Goal: Task Accomplishment & Management: Complete application form

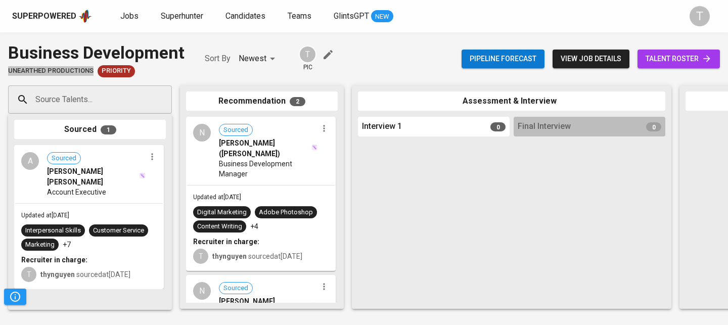
scroll to position [123, 0]
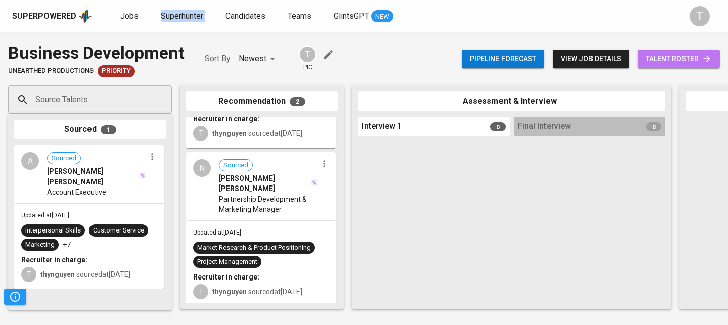
click at [667, 60] on span "talent roster" at bounding box center [679, 59] width 66 height 13
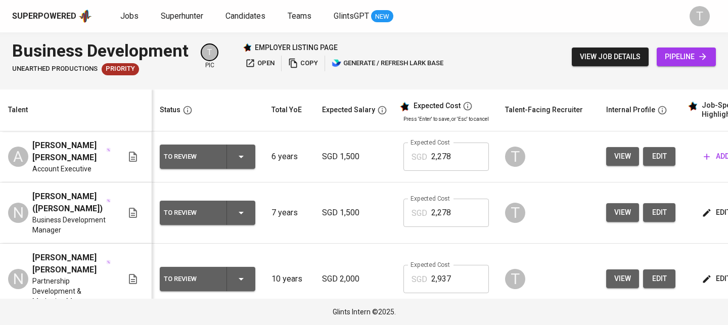
scroll to position [0, 98]
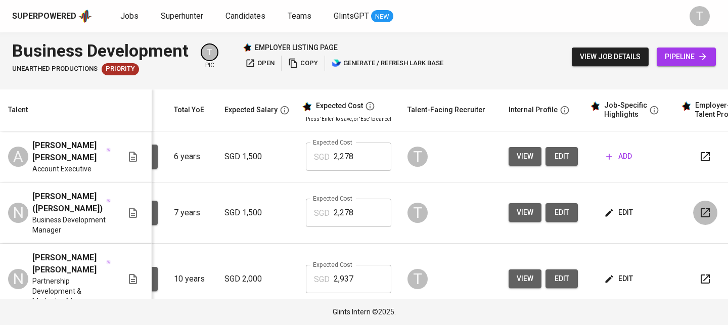
click at [699, 207] on icon "button" at bounding box center [705, 213] width 12 height 12
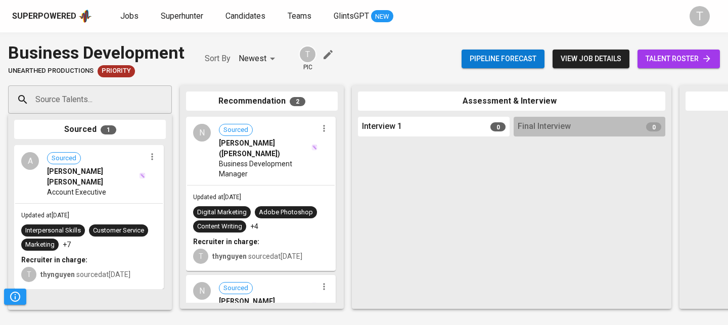
click at [88, 109] on div "Source Talents..." at bounding box center [90, 99] width 164 height 28
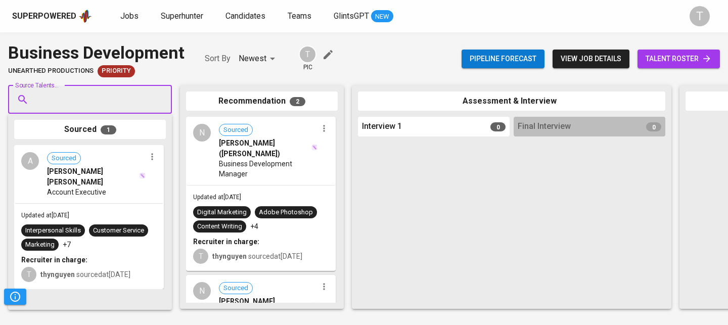
type input "ç"
paste input "[EMAIL_ADDRESS][DOMAIN_NAME]"
type input "[EMAIL_ADDRESS][DOMAIN_NAME]"
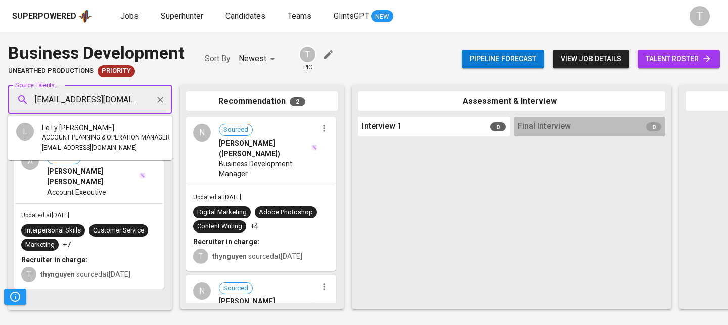
click at [83, 138] on span "ACCOUNT PLANNING & OPERATION MANAGER" at bounding box center [106, 138] width 128 height 10
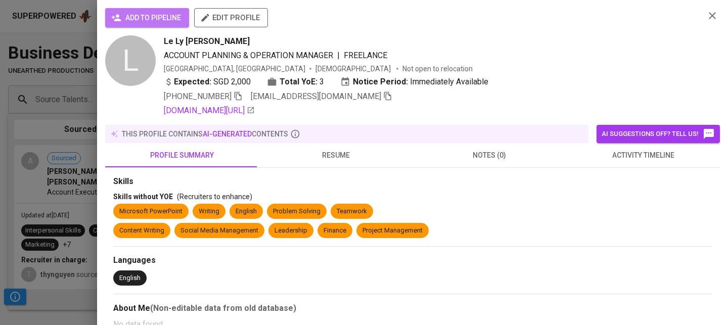
click at [159, 25] on button "add to pipeline" at bounding box center [147, 17] width 84 height 19
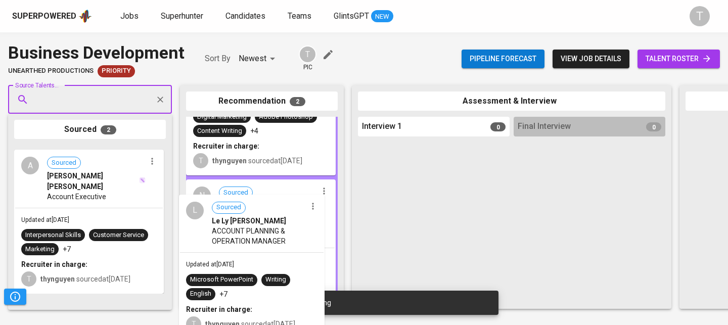
scroll to position [123, 0]
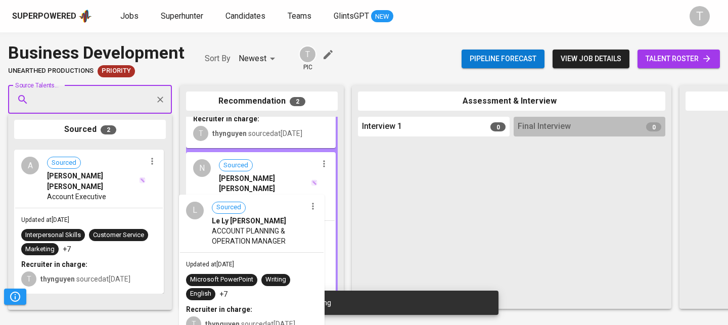
drag, startPoint x: 107, startPoint y: 180, endPoint x: 258, endPoint y: 217, distance: 155.8
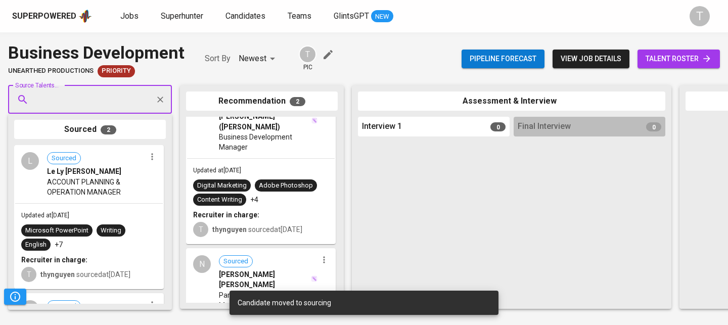
scroll to position [0, 0]
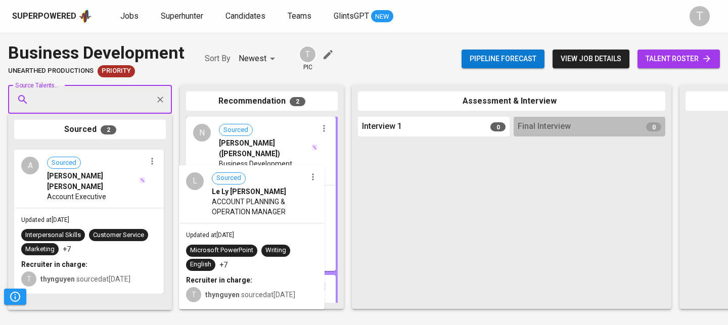
drag, startPoint x: 102, startPoint y: 195, endPoint x: 273, endPoint y: 215, distance: 171.6
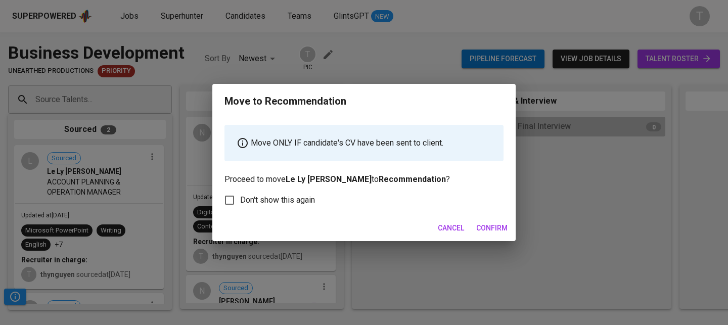
click at [481, 224] on span "Confirm" at bounding box center [491, 228] width 31 height 13
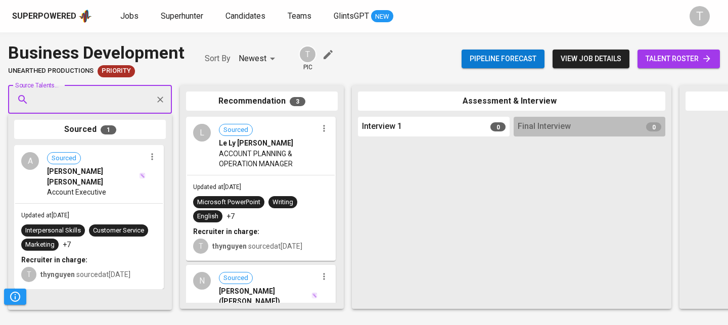
click at [695, 63] on span "talent roster" at bounding box center [679, 59] width 66 height 13
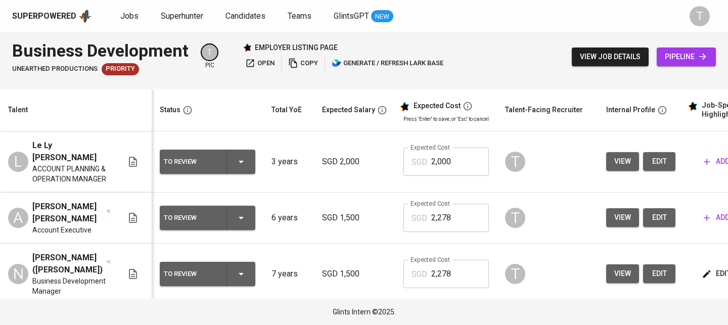
click at [446, 158] on input "2,000" at bounding box center [460, 162] width 58 height 28
drag, startPoint x: 463, startPoint y: 160, endPoint x: 426, endPoint y: 160, distance: 36.9
click at [426, 160] on div "SGD 2,000 Expected Cost" at bounding box center [446, 162] width 85 height 28
type input "2,937"
click at [507, 31] on div "Superpowered Jobs Superhunter Candidates Teams GlintsGPT NEW T" at bounding box center [364, 16] width 728 height 32
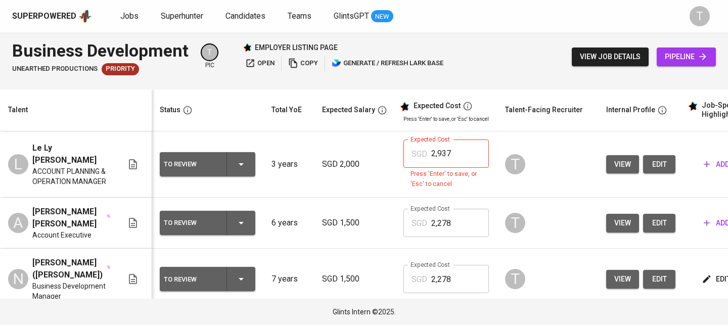
click at [466, 163] on input "2,937" at bounding box center [460, 154] width 58 height 28
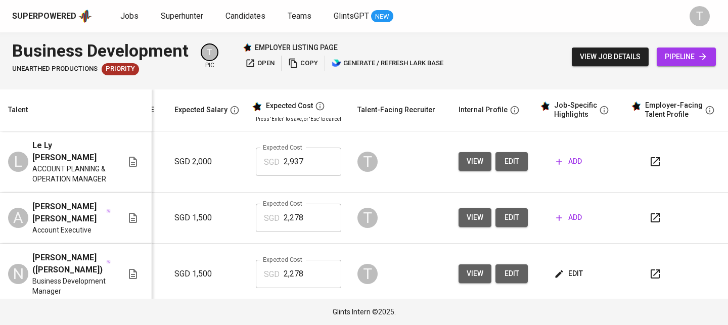
click at [558, 155] on span "add" at bounding box center [569, 161] width 26 height 13
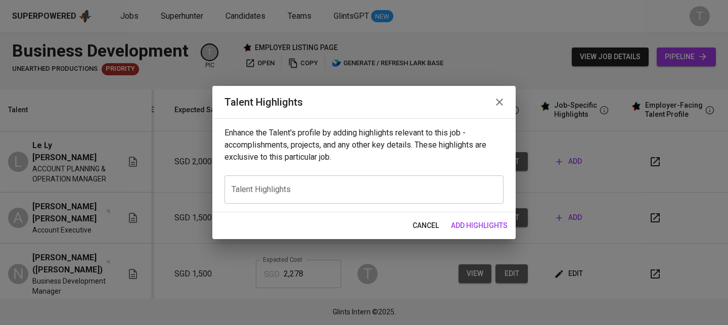
click at [357, 204] on div "x Talent Highlights" at bounding box center [364, 189] width 279 height 28
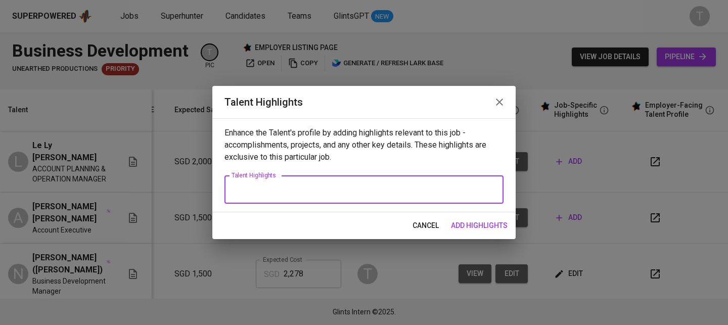
paste textarea "Summary of Experience – Le Ly Hoang Kha 4+ years of experience in event sales, …"
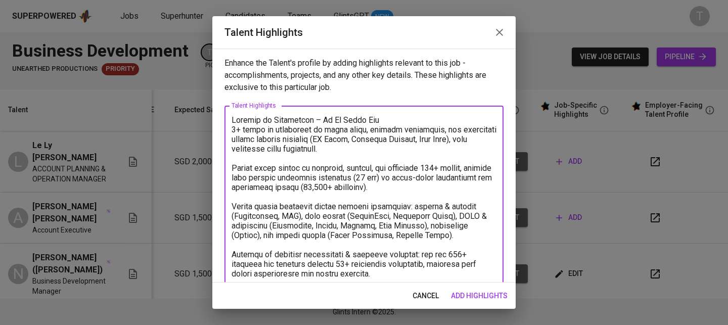
click at [233, 116] on textarea at bounding box center [364, 321] width 265 height 413
drag, startPoint x: 233, startPoint y: 129, endPoint x: 261, endPoint y: 122, distance: 29.2
click at [233, 129] on textarea at bounding box center [364, 321] width 265 height 413
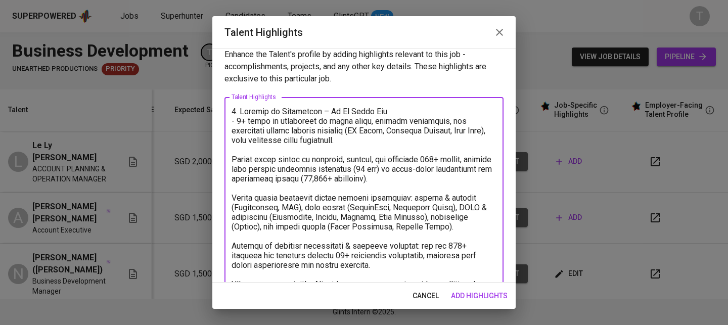
click at [436, 140] on textarea at bounding box center [364, 313] width 265 height 413
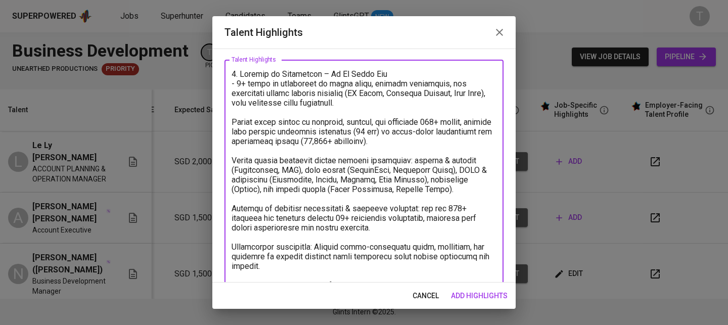
click at [233, 121] on textarea at bounding box center [364, 275] width 265 height 413
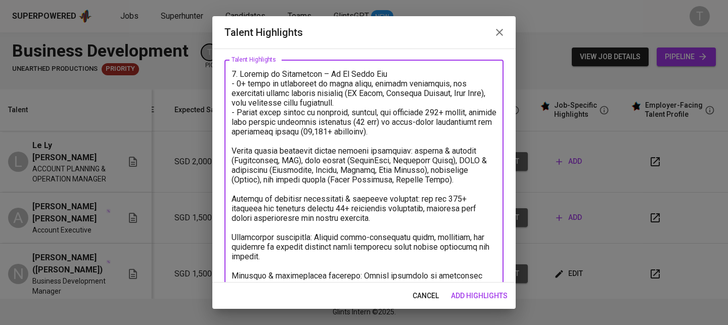
click at [234, 152] on textarea at bounding box center [364, 271] width 265 height 404
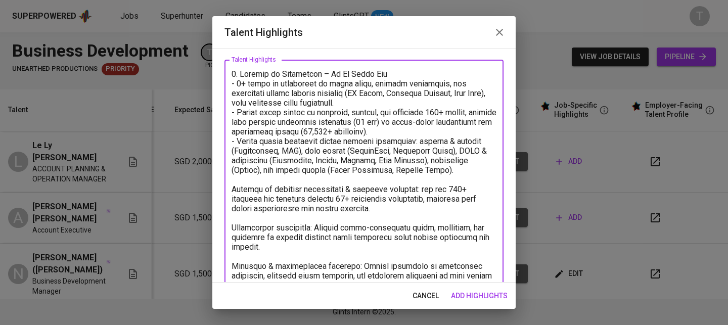
click at [236, 194] on textarea at bounding box center [364, 266] width 265 height 394
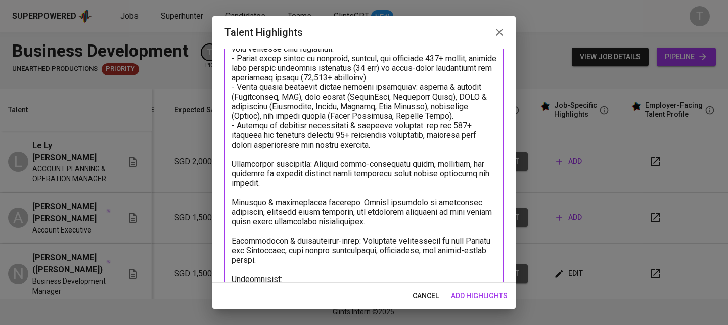
scroll to position [106, 0]
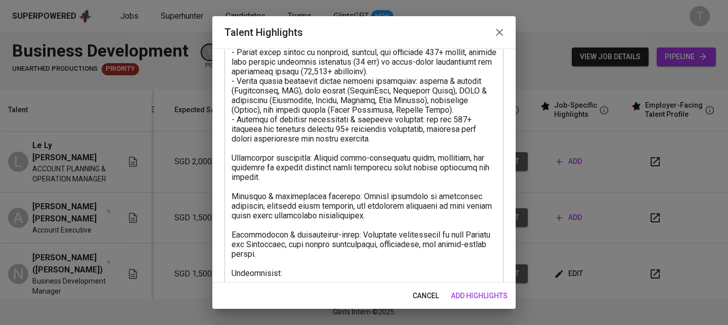
drag, startPoint x: 231, startPoint y: 158, endPoint x: 352, endPoint y: 184, distance: 124.6
click at [362, 182] on div "x Talent Highlights" at bounding box center [364, 200] width 279 height 403
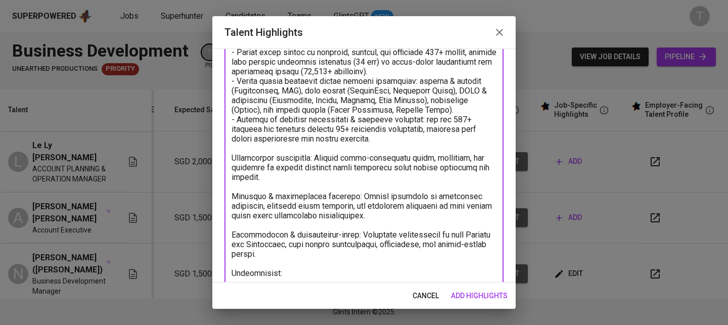
drag, startPoint x: 287, startPoint y: 182, endPoint x: 211, endPoint y: 152, distance: 82.2
click at [211, 152] on div "Talent Highlights Enhance the Talent's profile by adding highlights relevant to…" at bounding box center [364, 162] width 728 height 325
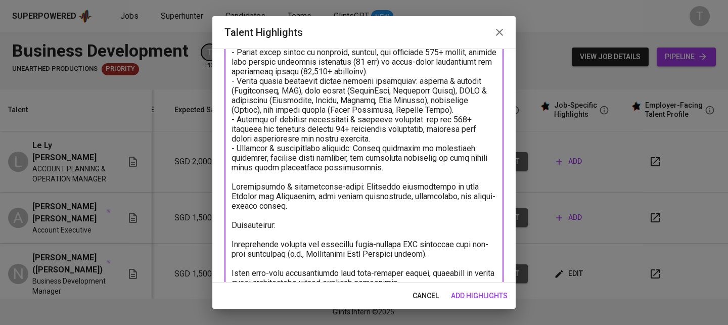
drag, startPoint x: 232, startPoint y: 187, endPoint x: 301, endPoint y: 208, distance: 72.6
click at [301, 208] on textarea "To enrich screen reader interactions, please activate Accessibility in Grammarl…" at bounding box center [364, 177] width 265 height 336
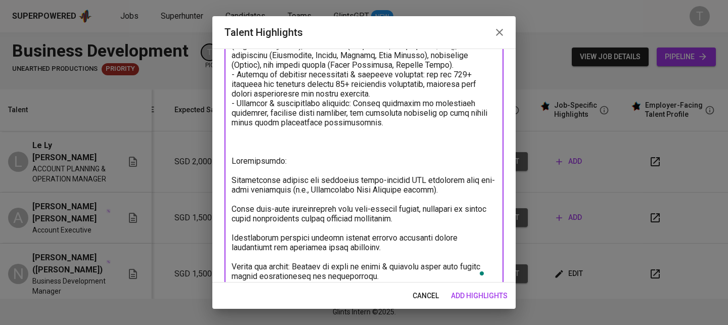
scroll to position [153, 0]
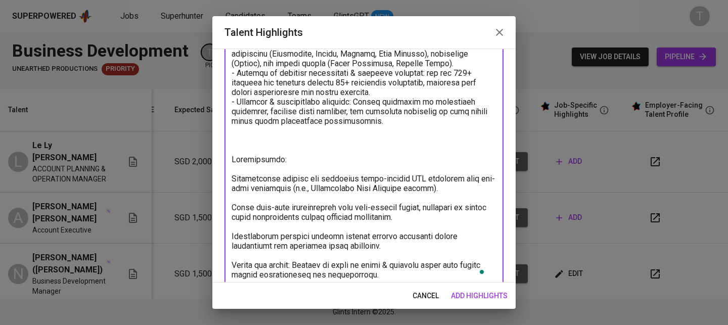
drag, startPoint x: 233, startPoint y: 161, endPoint x: 411, endPoint y: 245, distance: 196.8
click at [411, 245] on textarea "To enrich screen reader interactions, please activate Accessibility in Grammarl…" at bounding box center [364, 121] width 265 height 317
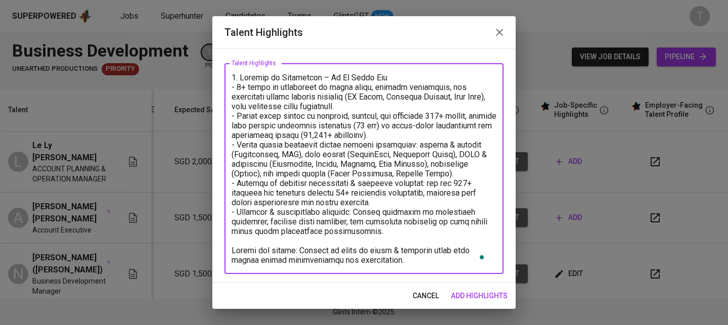
scroll to position [40, 0]
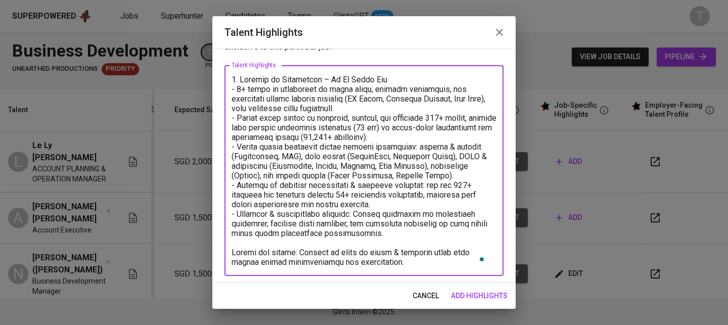
click at [234, 253] on textarea "To enrich screen reader interactions, please activate Accessibility in Grammarl…" at bounding box center [364, 171] width 265 height 192
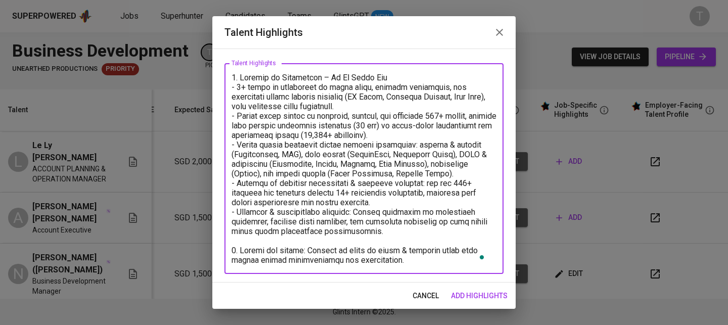
click at [306, 250] on textarea "To enrich screen reader interactions, please activate Accessibility in Grammarl…" at bounding box center [364, 169] width 265 height 192
click at [437, 261] on textarea "To enrich screen reader interactions, please activate Accessibility in Grammarl…" at bounding box center [364, 169] width 265 height 192
click at [390, 253] on textarea "To enrich screen reader interactions, please activate Accessibility in Grammarl…" at bounding box center [364, 169] width 265 height 192
click at [386, 252] on textarea "To enrich screen reader interactions, please activate Accessibility in Grammarl…" at bounding box center [364, 169] width 265 height 192
click at [479, 259] on div "Open Grammarly." at bounding box center [482, 257] width 6 height 6
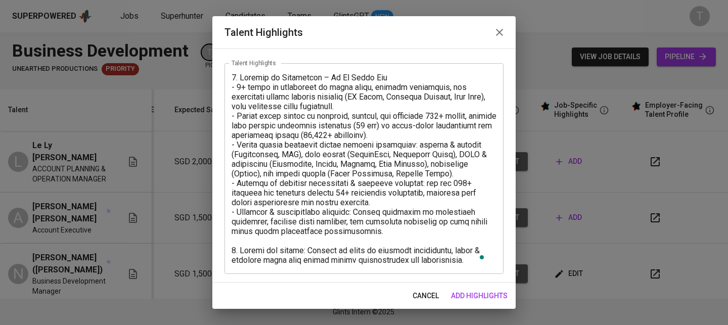
click at [412, 240] on textarea "To enrich screen reader interactions, please activate Accessibility in Grammarl…" at bounding box center [364, 169] width 265 height 192
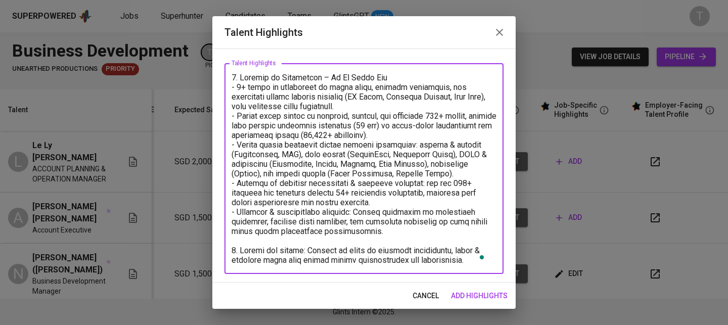
click at [454, 259] on textarea "To enrich screen reader interactions, please activate Accessibility in Grammarl…" at bounding box center [364, 169] width 265 height 192
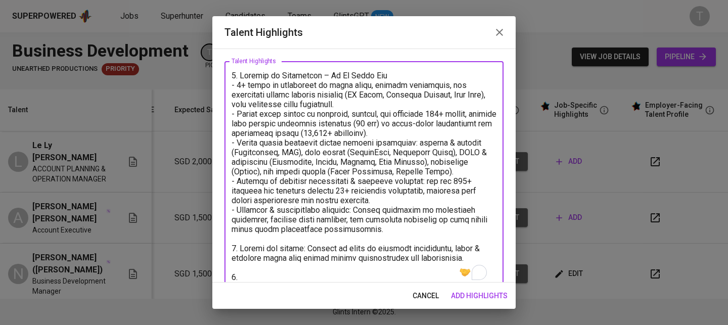
paste textarea "2. Languages: Excellent communication & presentation skills in English"
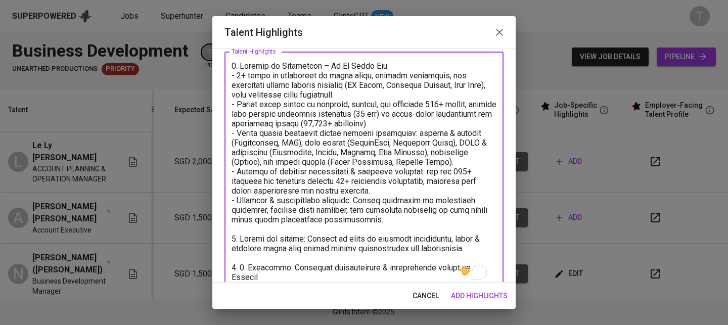
scroll to position [71, 0]
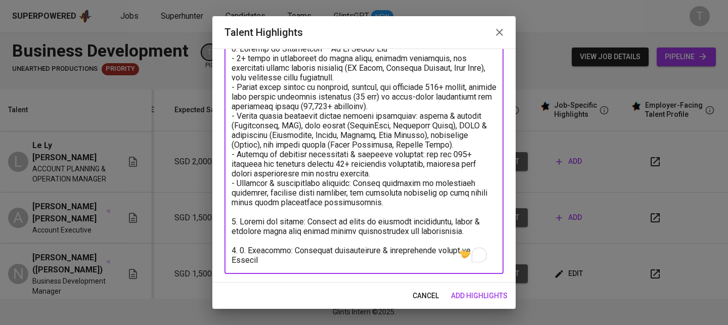
click at [249, 250] on textarea "To enrich screen reader interactions, please activate Accessibility in Grammarl…" at bounding box center [364, 154] width 265 height 221
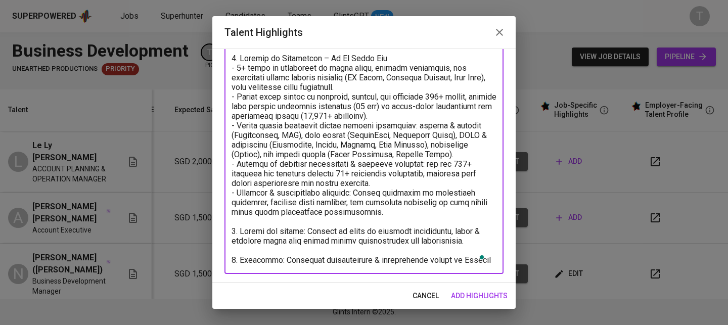
click at [452, 255] on textarea "To enrich screen reader interactions, please activate Accessibility in Grammarl…" at bounding box center [364, 159] width 265 height 211
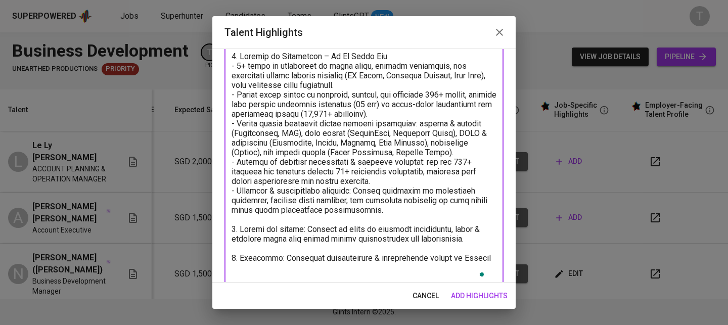
paste textarea "3. Portfolio & CV:"
click at [235, 277] on textarea "To enrich screen reader interactions, please activate Accessibility in Grammarl…" at bounding box center [364, 167] width 265 height 231
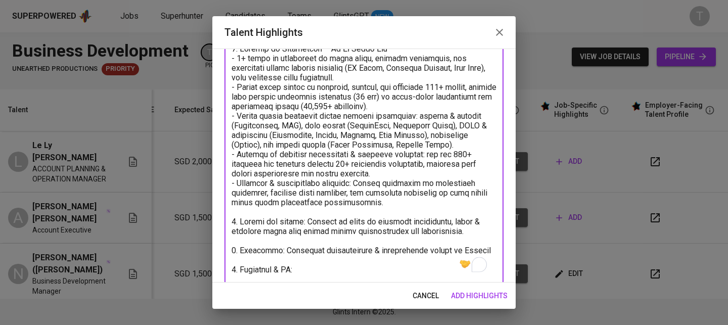
drag, startPoint x: 274, startPoint y: 278, endPoint x: 332, endPoint y: 275, distance: 58.2
click at [332, 276] on div "x Talent Highlights" at bounding box center [364, 158] width 279 height 249
paste textarea "https://glints.sg.larksuite.com/drive/folder/C7vVffPGBlhi5ZdiqGplPPwWgqg?from=f…"
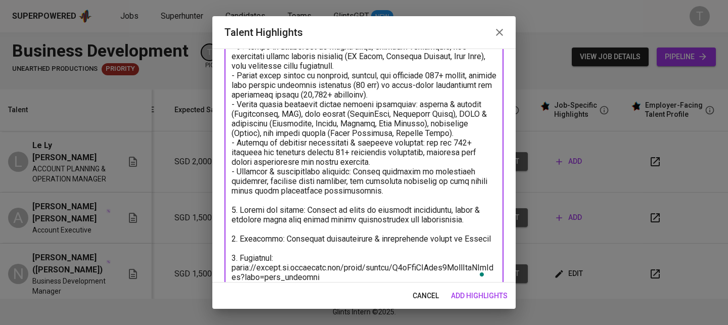
scroll to position [100, 0]
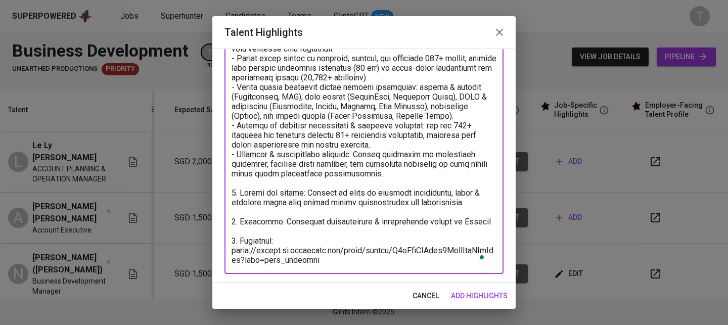
click at [344, 257] on textarea "To enrich screen reader interactions, please activate Accessibility in Grammarl…" at bounding box center [364, 140] width 265 height 250
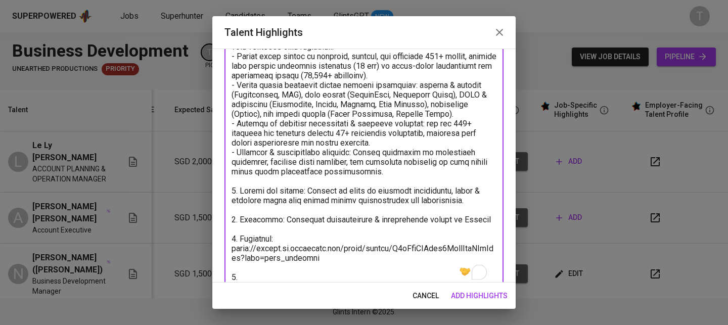
paste textarea "Education"
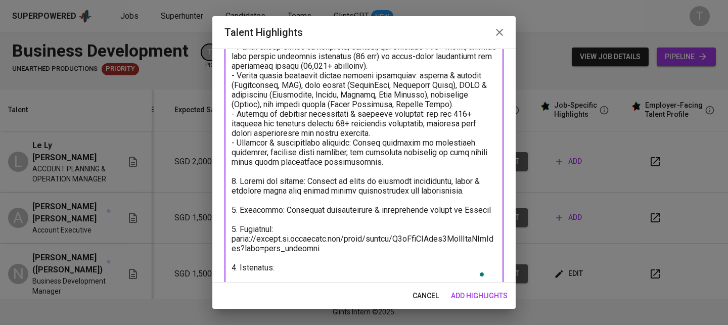
paste textarea "BACHELOR OF INTERNALTIONAL BUSINESS 06/2020 - 05/2023 Ho Chi Minh University of…"
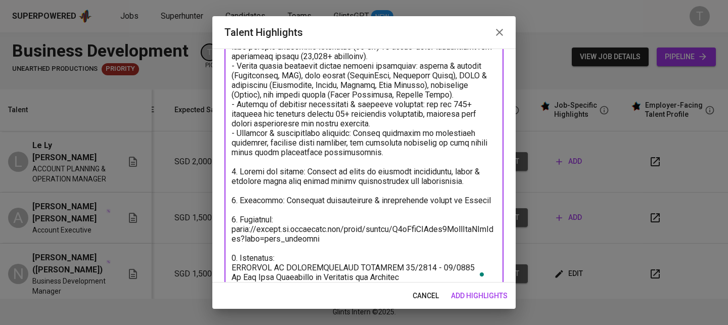
scroll to position [139, 0]
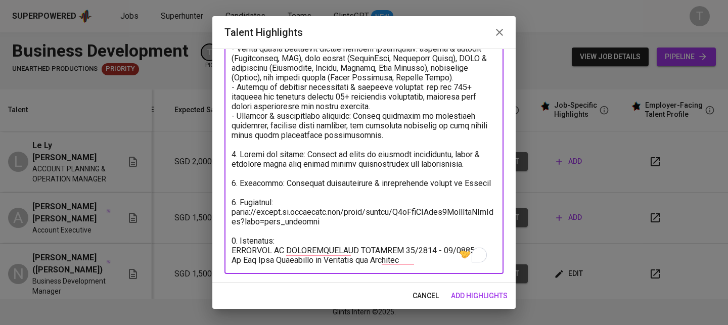
drag, startPoint x: 403, startPoint y: 250, endPoint x: 460, endPoint y: 246, distance: 57.3
click at [460, 246] on div "x Talent Highlights" at bounding box center [364, 120] width 279 height 307
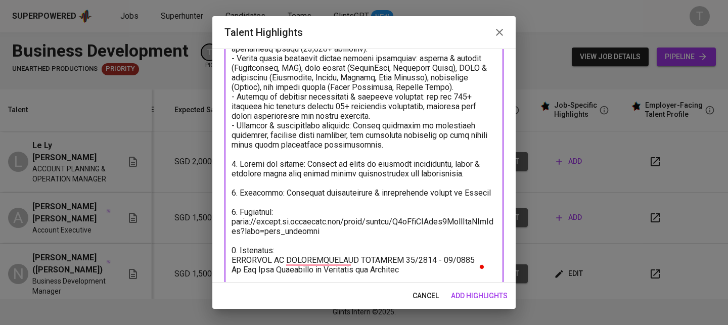
click at [461, 246] on textarea "To enrich screen reader interactions, please activate Accessibility in Grammarl…" at bounding box center [364, 130] width 265 height 288
drag, startPoint x: 456, startPoint y: 257, endPoint x: 394, endPoint y: 257, distance: 61.7
click at [394, 257] on textarea "To enrich screen reader interactions, please activate Accessibility in Grammarl…" at bounding box center [364, 130] width 265 height 288
click at [232, 257] on textarea "To enrich screen reader interactions, please activate Accessibility in Grammarl…" at bounding box center [364, 130] width 265 height 288
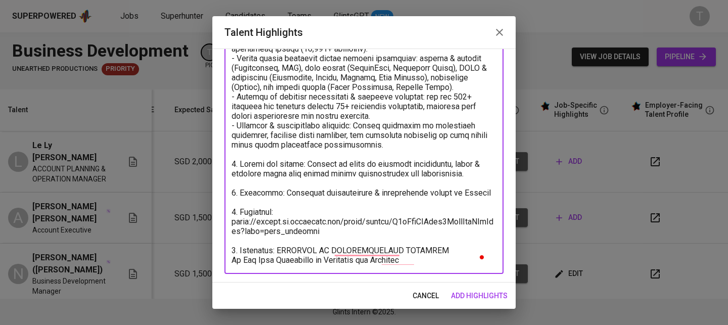
drag, startPoint x: 234, startPoint y: 258, endPoint x: 240, endPoint y: 256, distance: 6.4
click at [233, 257] on textarea "To enrich screen reader interactions, please activate Accessibility in Grammarl…" at bounding box center [364, 125] width 265 height 279
click at [433, 265] on div "x Talent Highlights" at bounding box center [364, 125] width 279 height 297
click at [434, 262] on textarea "To enrich screen reader interactions, please activate Accessibility in Grammarl…" at bounding box center [364, 125] width 265 height 279
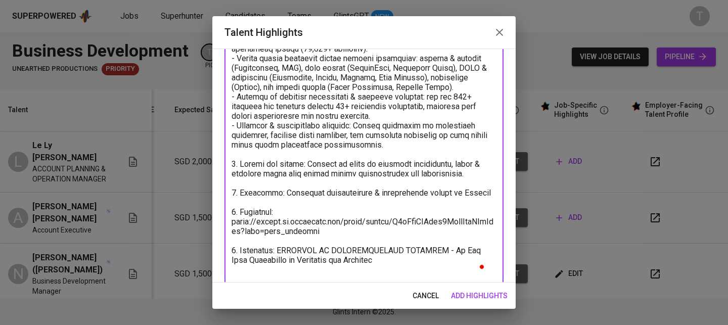
scroll to position [131, 0]
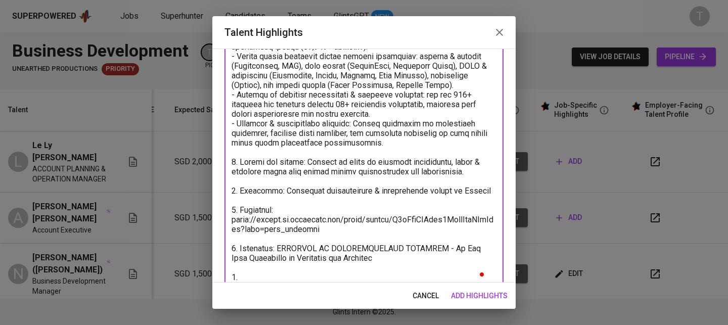
paste textarea "Expected salary: Total Monthly Fee: 2770 SGD - Basic Salary: 2000 SGD - Social …"
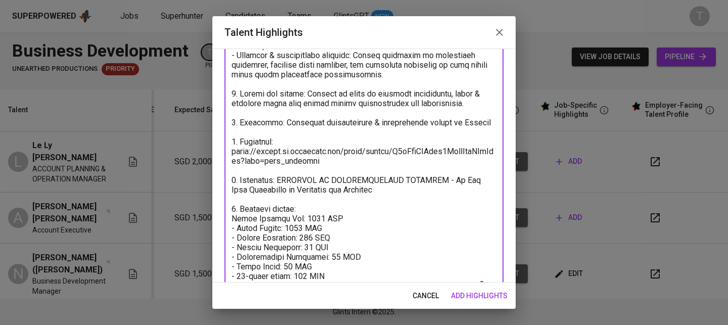
scroll to position [225, 0]
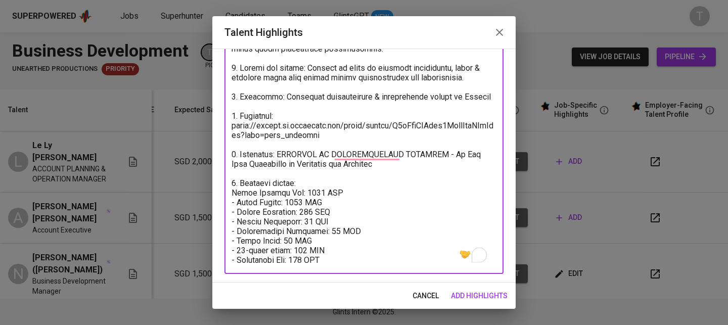
type textarea "1. Summary of Experience – Le Ly Hoang Kha - 3+ years of experience in event sa…"
click at [486, 300] on span "add highlights" at bounding box center [479, 296] width 57 height 13
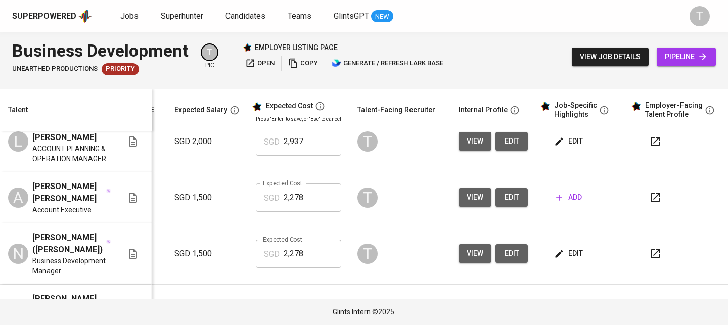
scroll to position [0, 152]
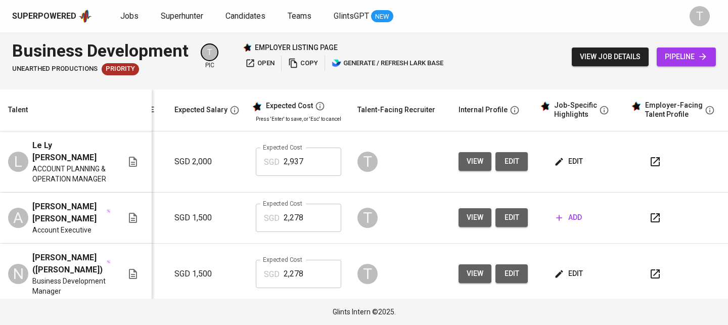
click at [650, 161] on icon "button" at bounding box center [655, 162] width 12 height 12
click at [571, 158] on span "edit" at bounding box center [569, 161] width 27 height 13
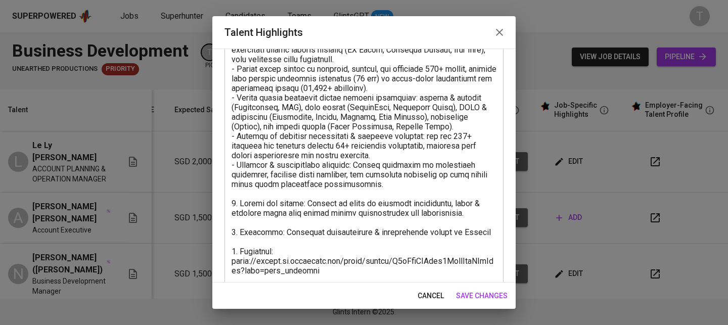
scroll to position [225, 0]
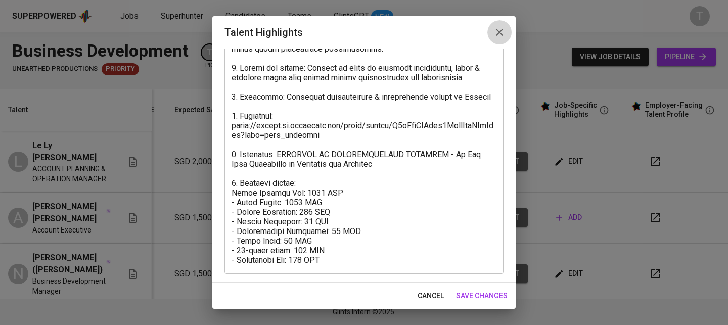
click at [498, 33] on icon "button" at bounding box center [500, 32] width 12 height 12
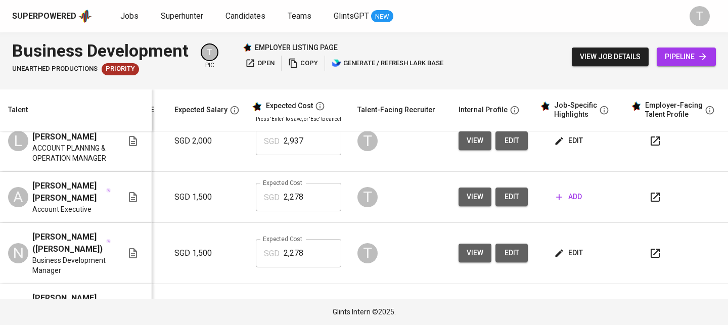
scroll to position [0, 152]
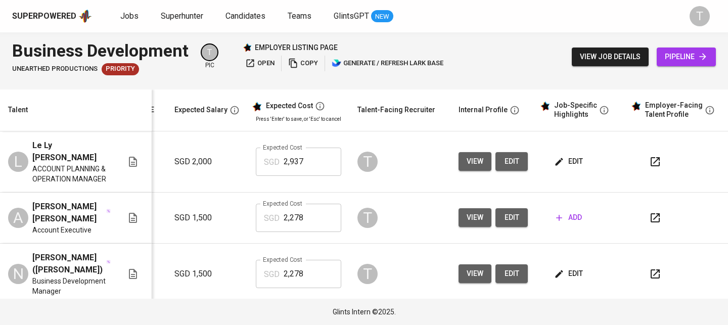
click at [564, 155] on span "edit" at bounding box center [569, 161] width 27 height 13
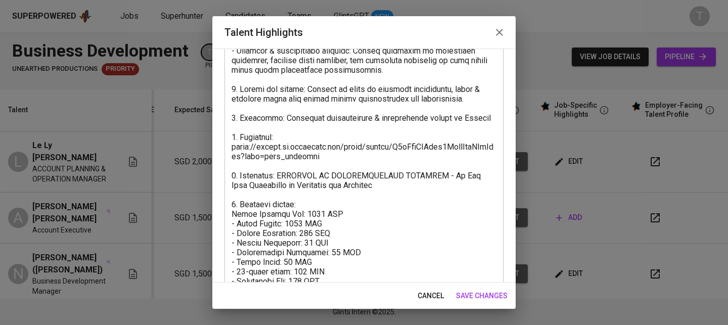
scroll to position [225, 0]
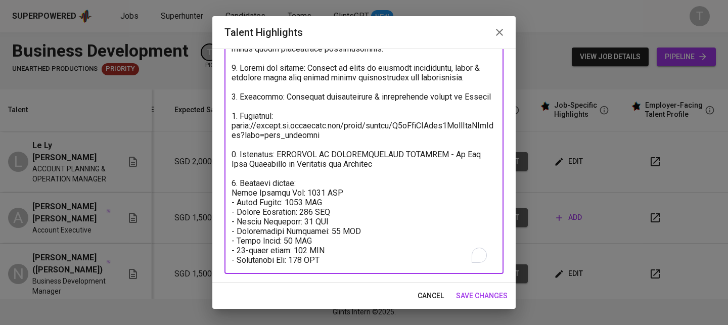
click at [315, 195] on textarea "To enrich screen reader interactions, please activate Accessibility in Grammarl…" at bounding box center [364, 77] width 265 height 375
type textarea "1. Summary of Experience – Le Ly Hoang Kha - 3+ years of experience in event sa…"
drag, startPoint x: 298, startPoint y: 192, endPoint x: 367, endPoint y: 194, distance: 68.8
click at [367, 194] on textarea "To enrich screen reader interactions, please activate Accessibility in Grammarl…" at bounding box center [364, 77] width 265 height 375
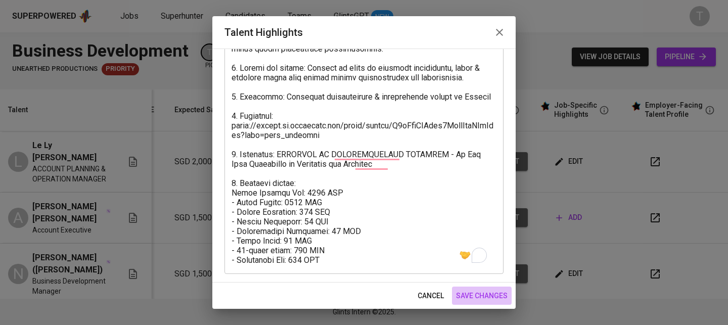
click at [466, 287] on button "save changes" at bounding box center [482, 296] width 60 height 19
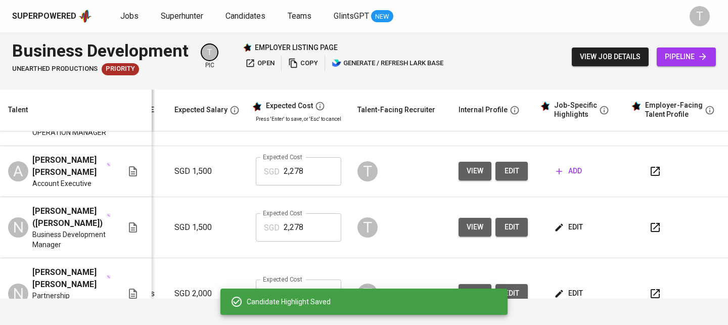
scroll to position [47, 152]
click at [563, 287] on span "edit" at bounding box center [569, 293] width 27 height 13
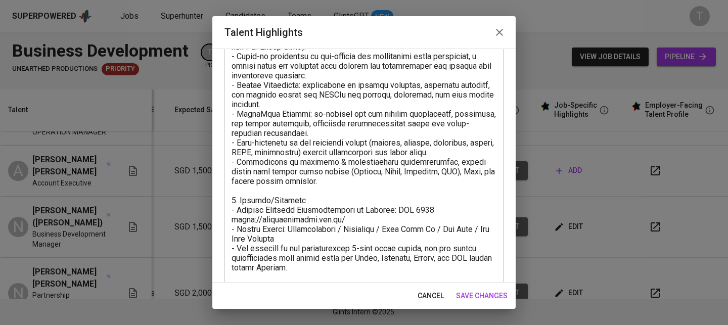
scroll to position [475, 0]
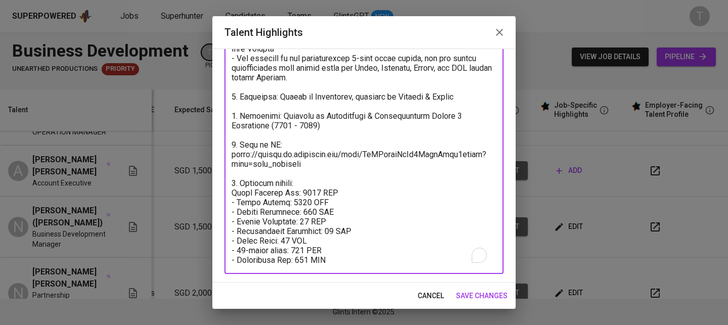
drag, startPoint x: 301, startPoint y: 191, endPoint x: 367, endPoint y: 193, distance: 65.8
paste textarea "2937"
drag, startPoint x: 301, startPoint y: 191, endPoint x: 315, endPoint y: 184, distance: 15.6
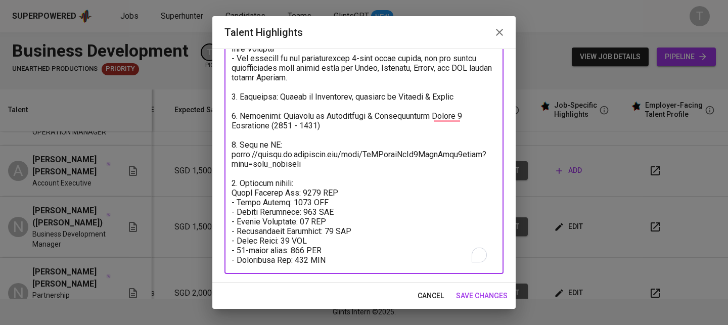
type textarea "1. Summary of Experience – Thuong Nguyen: - 10+ years of progressive experience…"
click at [486, 295] on span "save changes" at bounding box center [482, 296] width 52 height 13
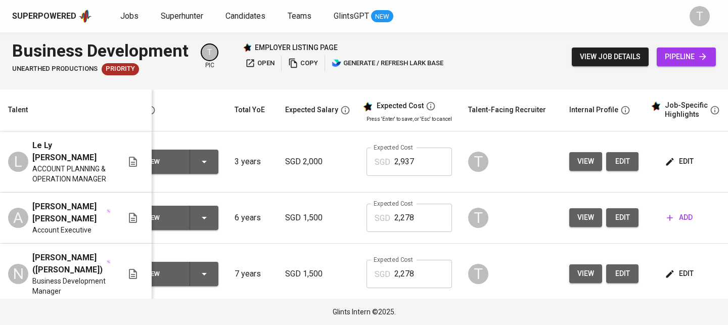
scroll to position [0, 145]
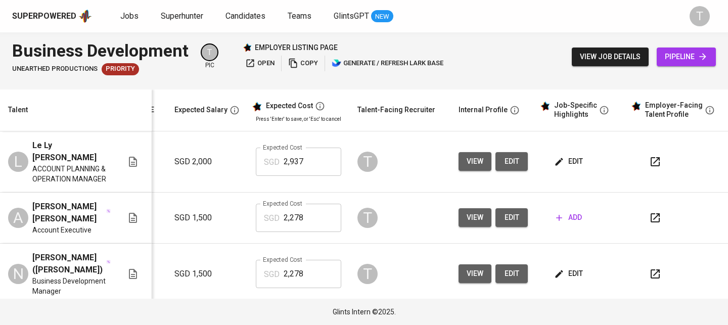
click at [649, 156] on icon "button" at bounding box center [655, 162] width 12 height 12
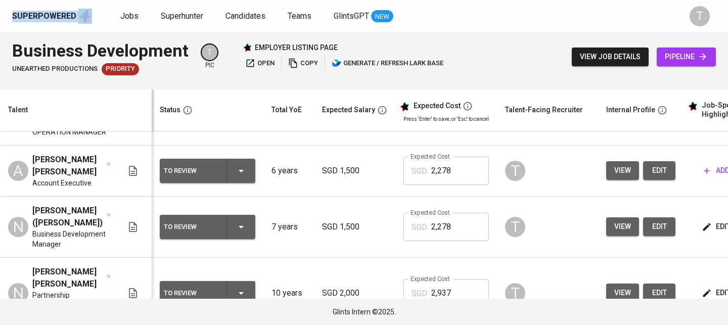
scroll to position [0, 0]
click at [237, 165] on icon "button" at bounding box center [241, 171] width 12 height 12
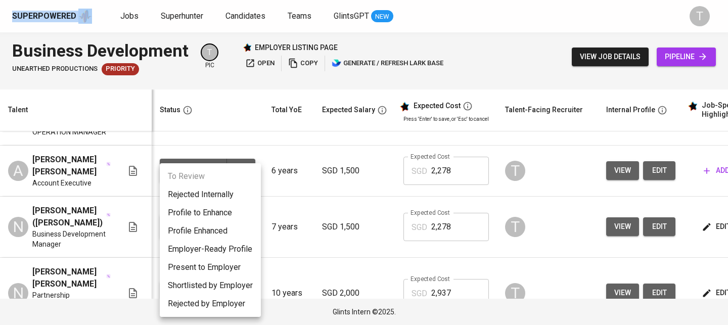
click at [242, 76] on div at bounding box center [364, 162] width 728 height 325
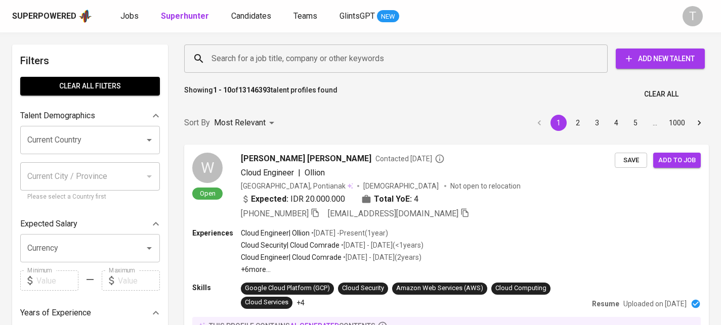
click at [534, 60] on input "Search for a job title, company or other keywords" at bounding box center [398, 58] width 379 height 19
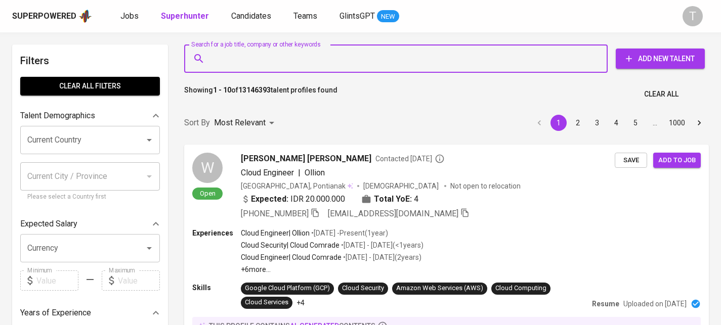
paste input "[EMAIL_ADDRESS][DOMAIN_NAME]"
type input "[EMAIL_ADDRESS][DOMAIN_NAME]"
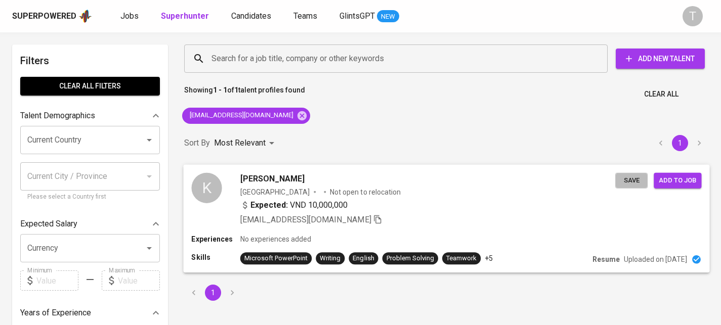
click at [627, 177] on span "Save" at bounding box center [631, 180] width 22 height 12
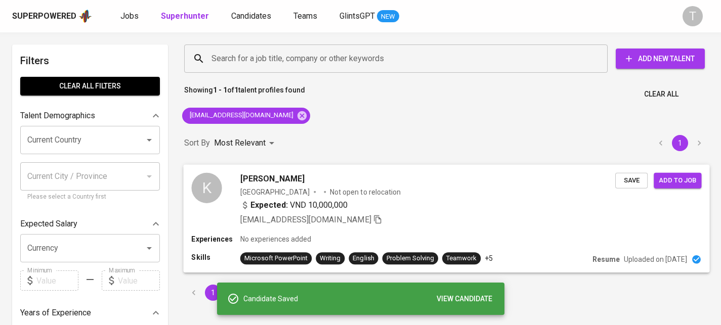
click at [564, 216] on div "khale8979@gmail.com" at bounding box center [427, 219] width 375 height 12
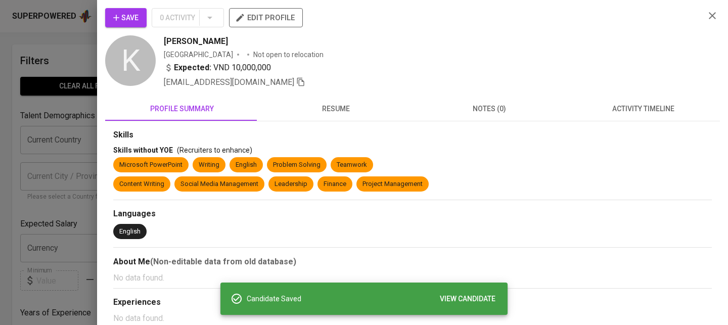
click at [336, 113] on span "resume" at bounding box center [336, 109] width 142 height 13
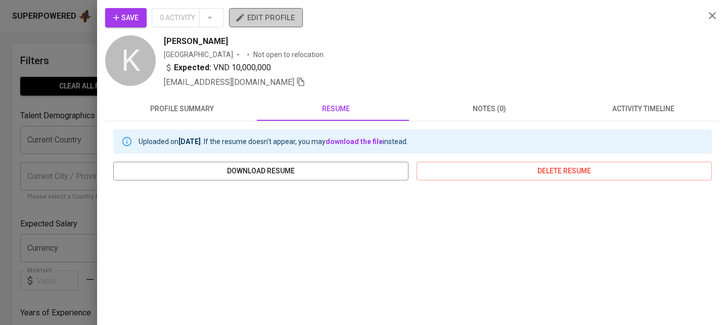
click at [276, 18] on span "edit profile" at bounding box center [266, 17] width 58 height 13
click at [124, 12] on span "Save" at bounding box center [125, 18] width 25 height 13
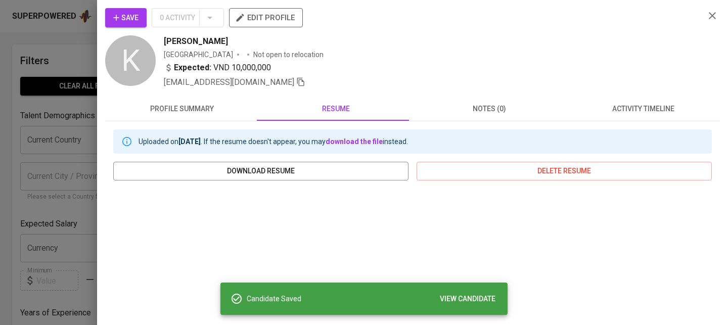
click at [67, 173] on div at bounding box center [364, 162] width 728 height 325
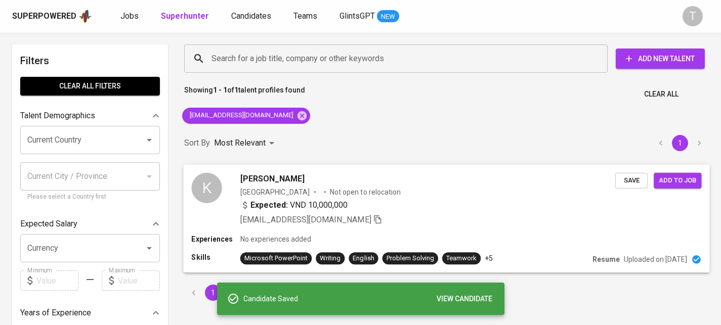
click at [673, 184] on span "Add to job" at bounding box center [676, 180] width 37 height 12
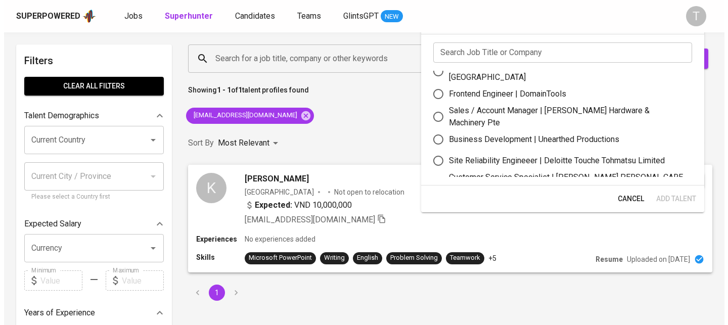
scroll to position [15, 0]
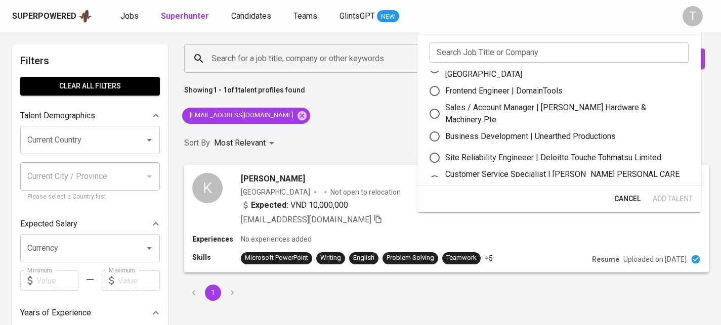
click at [590, 133] on div "Business Development | Unearthed Productions" at bounding box center [530, 136] width 170 height 12
click at [445, 133] on input "Business Development | Unearthed Productions" at bounding box center [434, 136] width 21 height 21
radio input "true"
click at [679, 201] on span "Add Talent" at bounding box center [672, 199] width 40 height 13
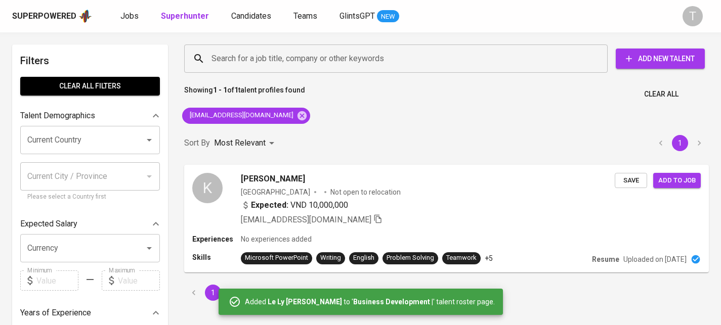
click at [132, 23] on div "Superpowered Jobs Superhunter Candidates Teams GlintsGPT NEW" at bounding box center [344, 16] width 664 height 15
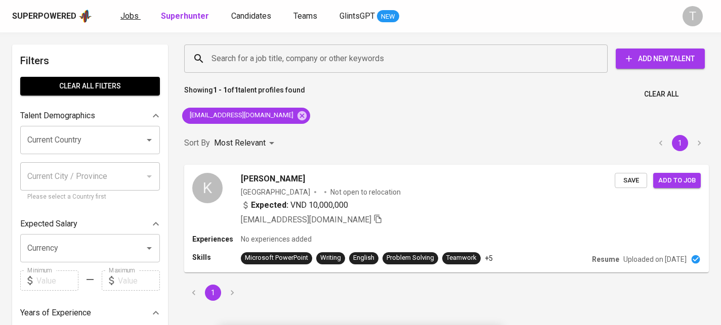
click at [135, 19] on span "Jobs" at bounding box center [129, 16] width 18 height 10
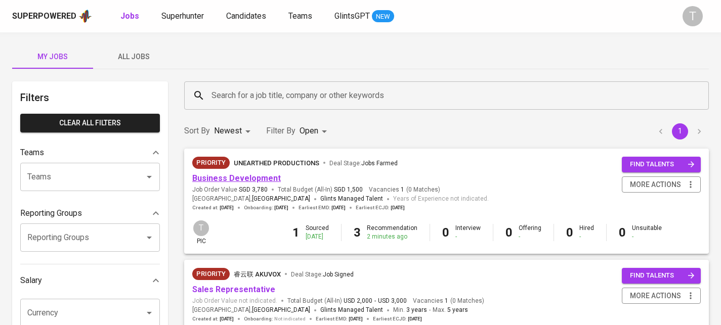
click at [260, 182] on link "Business Development" at bounding box center [236, 178] width 88 height 10
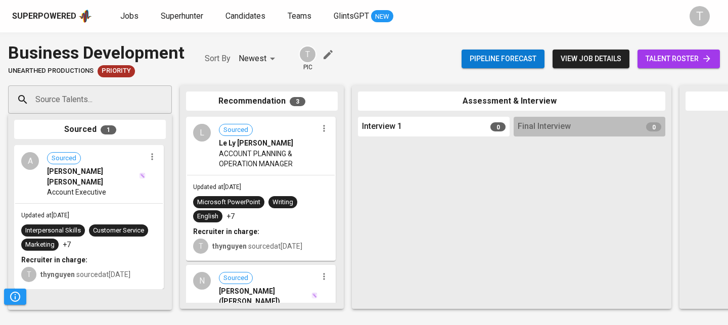
click at [653, 56] on span "talent roster" at bounding box center [679, 59] width 66 height 13
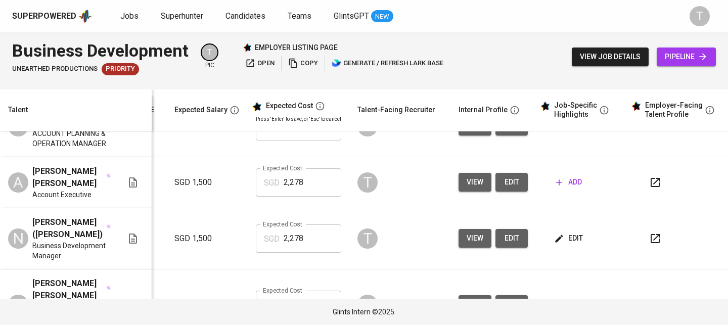
scroll to position [47, 152]
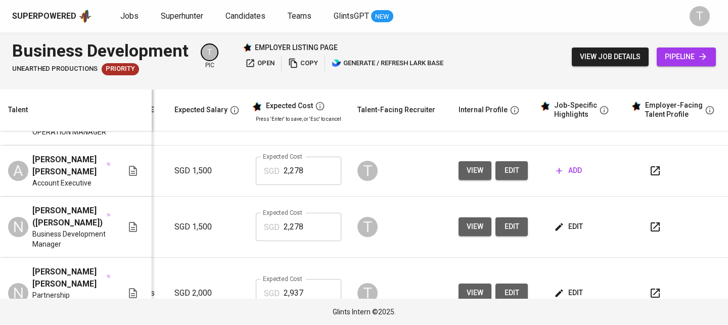
click at [649, 221] on icon "button" at bounding box center [655, 227] width 12 height 12
click at [649, 287] on icon "button" at bounding box center [655, 293] width 12 height 12
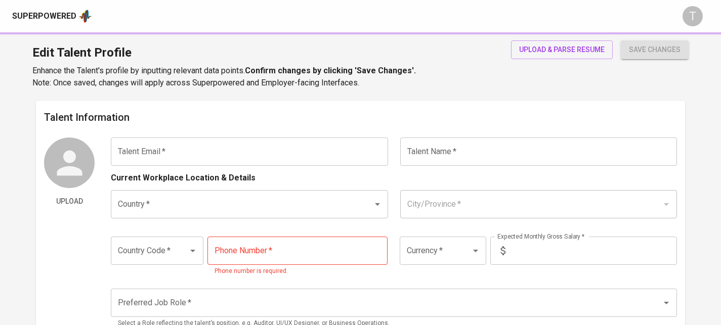
type input "[EMAIL_ADDRESS][DOMAIN_NAME]"
type input "Kha Hoàng"
type input "Vietnam"
type input "+84"
type input "VND"
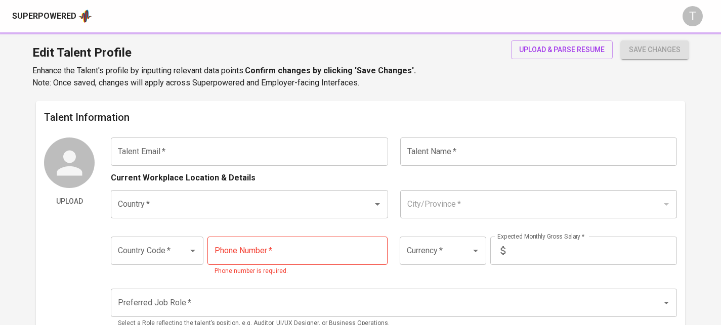
type input "10,000,000"
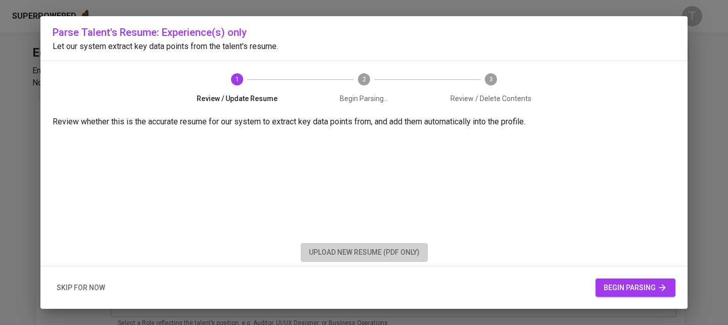
click at [409, 247] on span "upload new resume (pdf only)" at bounding box center [364, 252] width 111 height 13
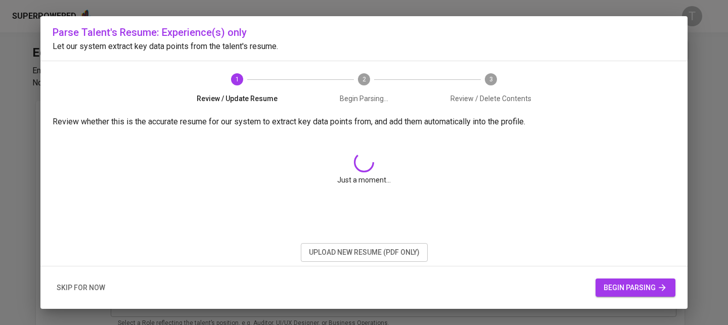
click at [601, 287] on button "begin parsing" at bounding box center [636, 288] width 80 height 19
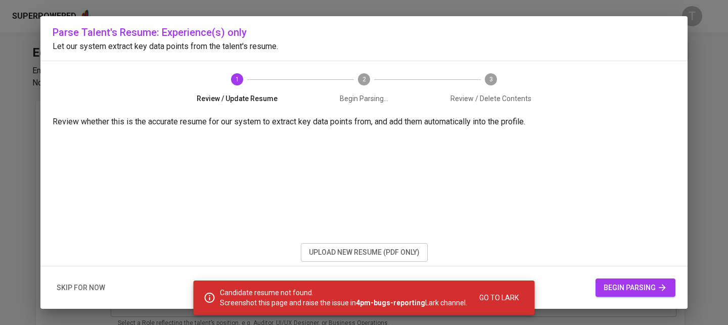
click at [606, 288] on span "begin parsing" at bounding box center [636, 288] width 64 height 13
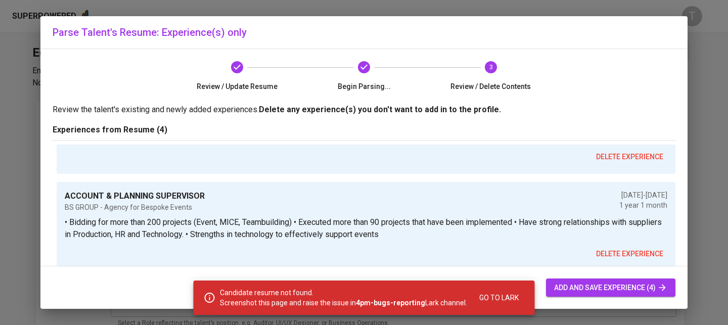
scroll to position [197, 0]
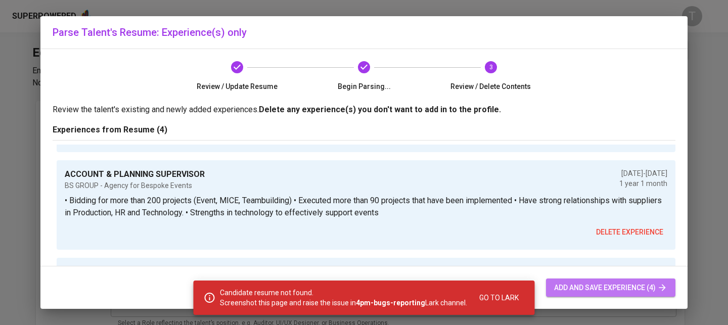
click at [634, 292] on span "add and save experience (4)" at bounding box center [610, 288] width 113 height 13
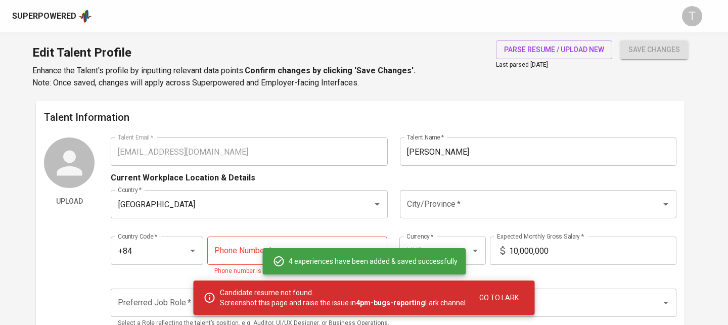
type input "+84"
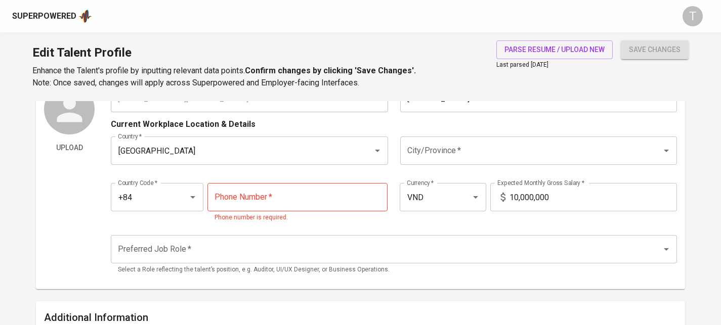
scroll to position [0, 0]
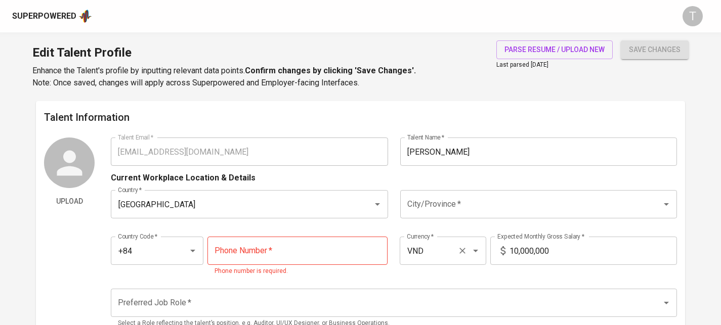
click at [449, 252] on input "VND" at bounding box center [428, 250] width 49 height 19
click at [454, 282] on li "SGD" at bounding box center [443, 280] width 86 height 18
type input "SGD"
click at [541, 238] on input "10,000,000" at bounding box center [592, 251] width 167 height 28
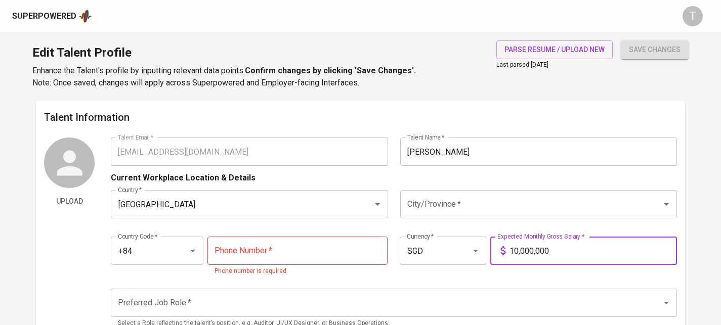
click at [541, 238] on input "10,000,000" at bounding box center [592, 251] width 167 height 28
type input "2,000"
click at [460, 151] on input "[PERSON_NAME]" at bounding box center [538, 152] width 277 height 28
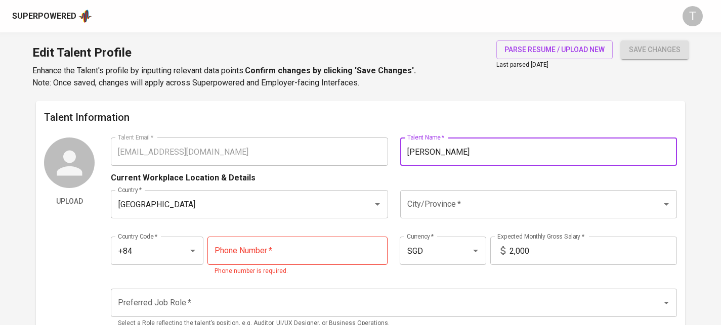
click at [460, 151] on input "[PERSON_NAME]" at bounding box center [538, 152] width 277 height 28
type input "Le Ly [PERSON_NAME]"
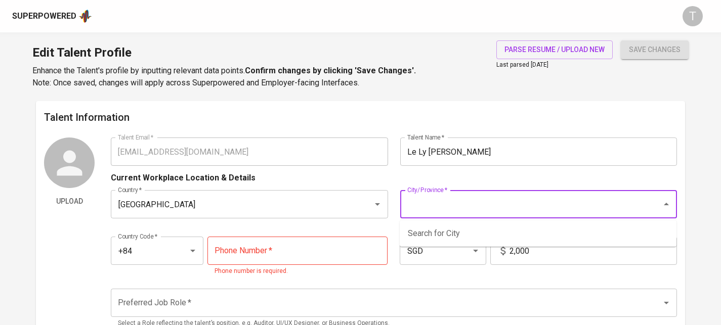
click at [468, 212] on input "City/Province   *" at bounding box center [524, 204] width 239 height 19
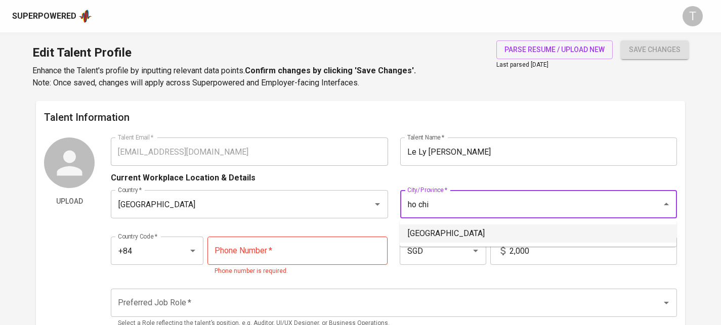
click at [467, 229] on li "[GEOGRAPHIC_DATA]" at bounding box center [537, 234] width 277 height 18
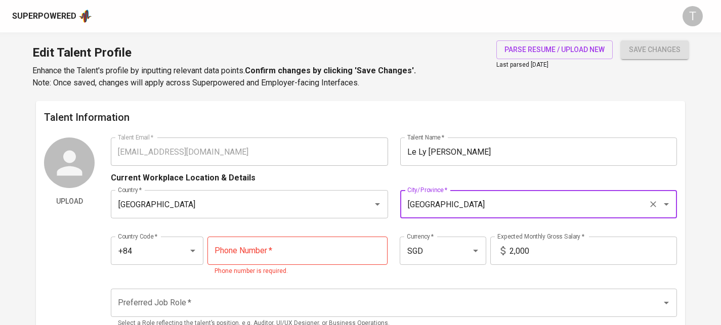
type input "[GEOGRAPHIC_DATA]"
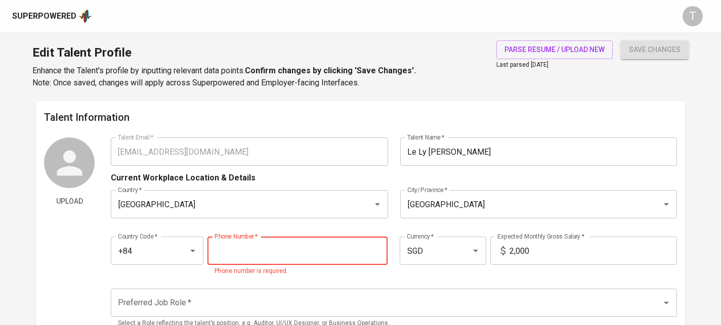
click at [234, 255] on input "tel" at bounding box center [297, 251] width 181 height 28
paste input "865-965-415"
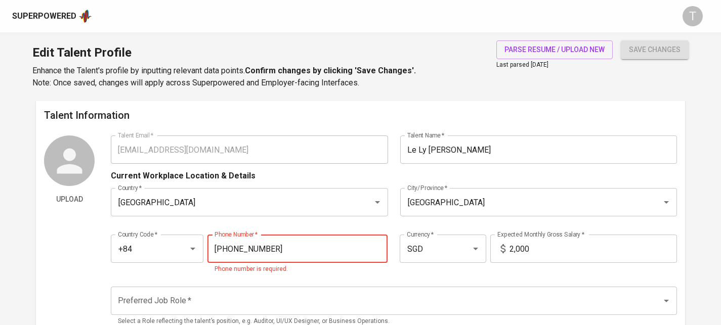
type input "865-965-415"
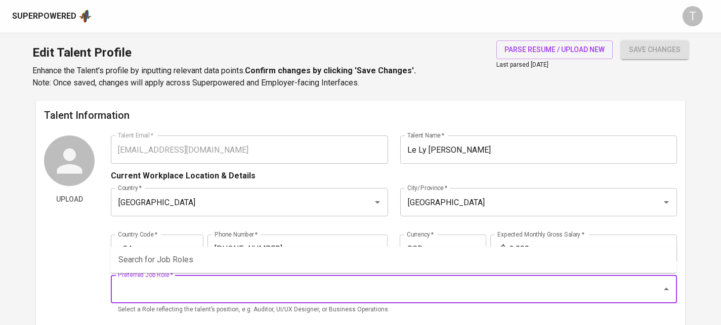
click at [303, 298] on input "Preferred Job Role   *" at bounding box center [379, 289] width 528 height 19
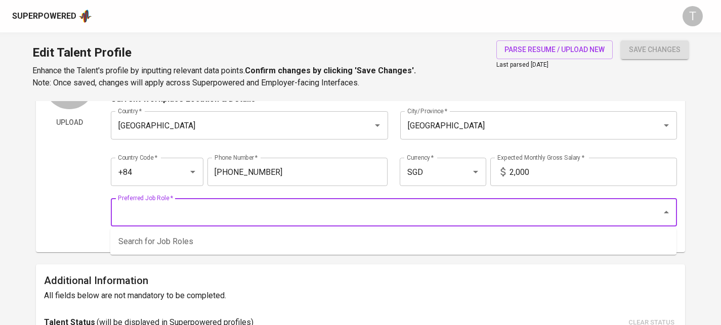
scroll to position [83, 0]
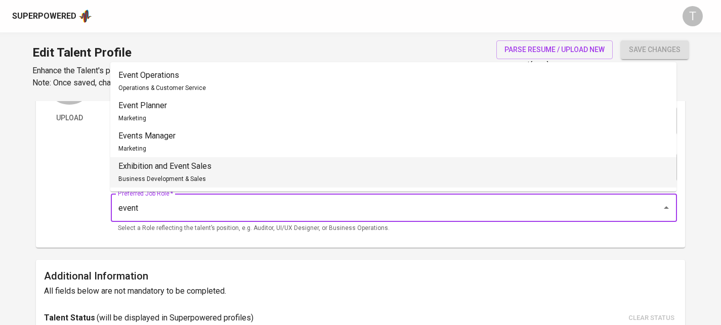
click at [185, 164] on p "Exhibition and Event Sales" at bounding box center [164, 166] width 93 height 12
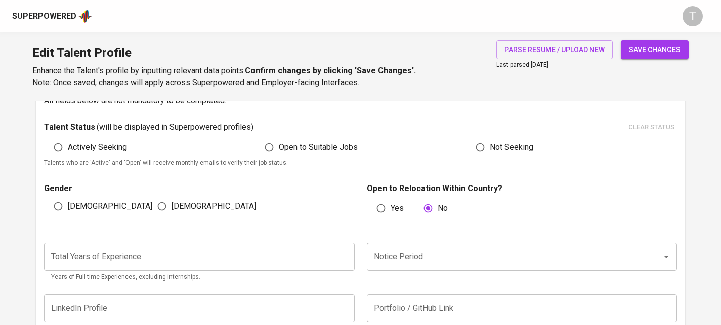
scroll to position [272, 0]
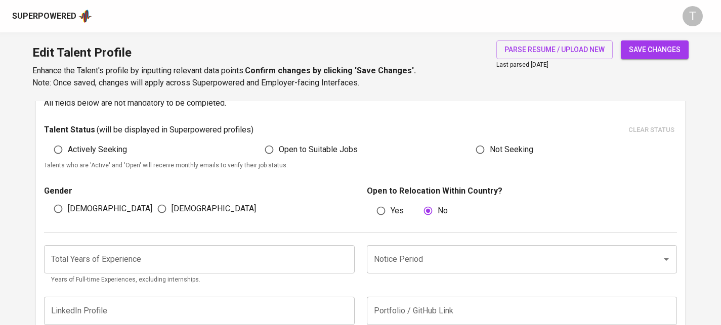
type input "Exhibition and Event Sales"
click at [81, 210] on span "[DEMOGRAPHIC_DATA]" at bounding box center [110, 209] width 84 height 12
click at [68, 210] on input "[DEMOGRAPHIC_DATA]" at bounding box center [58, 208] width 19 height 19
radio input "true"
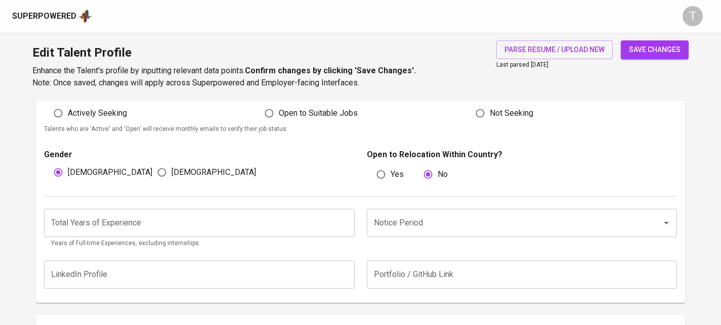
scroll to position [397, 0]
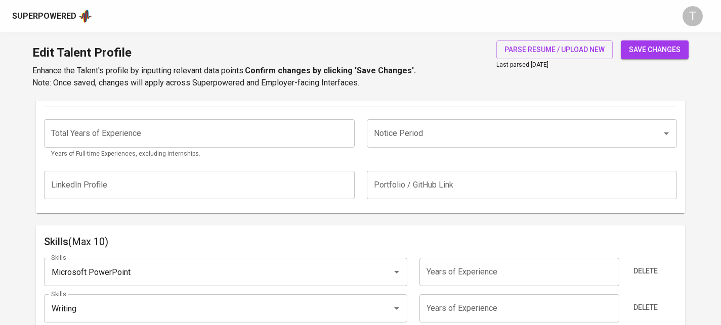
click at [145, 135] on input "number" at bounding box center [199, 133] width 310 height 28
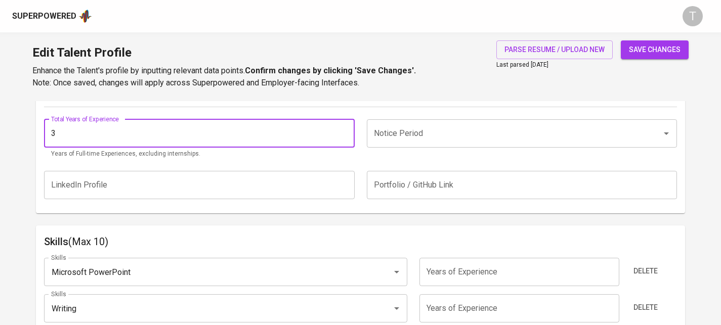
type input "3"
click at [151, 165] on div "LinkedIn Profile LinkedIn Profile Portfolio / GitHub Link Portfolio / GitHub Li…" at bounding box center [360, 185] width 633 height 40
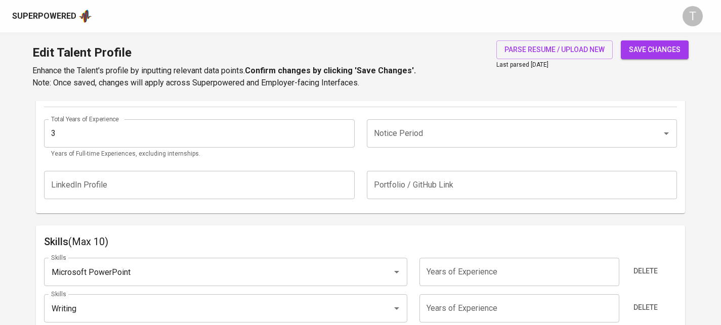
click at [413, 137] on input "Notice Period" at bounding box center [507, 133] width 273 height 19
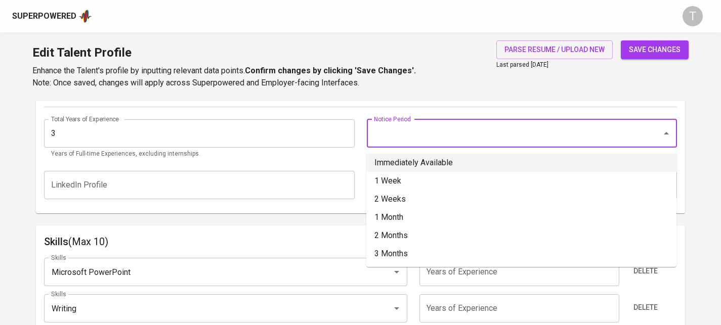
click at [423, 160] on li "Immediately Available" at bounding box center [521, 163] width 310 height 18
type input "Immediately Available"
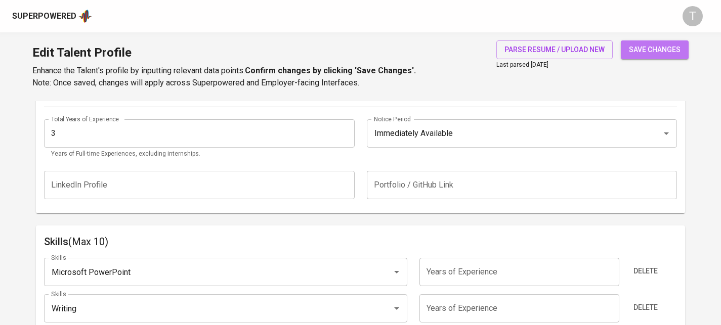
click at [666, 45] on span "save changes" at bounding box center [655, 49] width 52 height 13
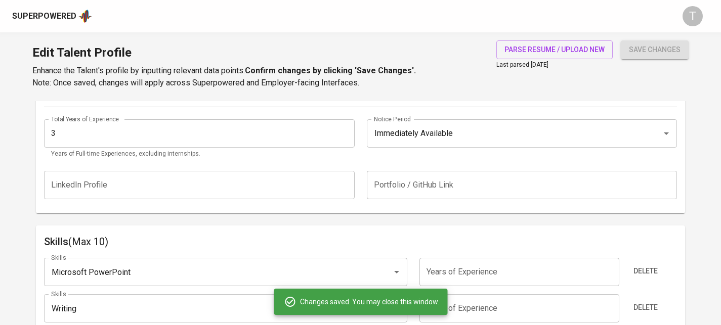
type input "0865965415"
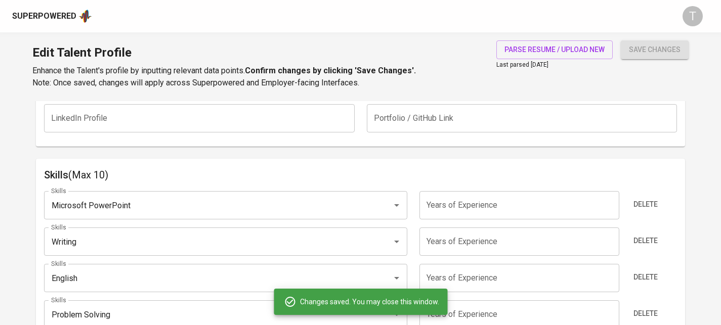
scroll to position [411, 0]
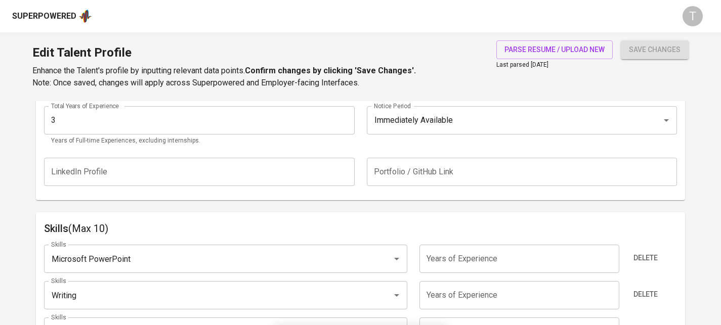
click at [514, 176] on input "text" at bounding box center [522, 172] width 310 height 28
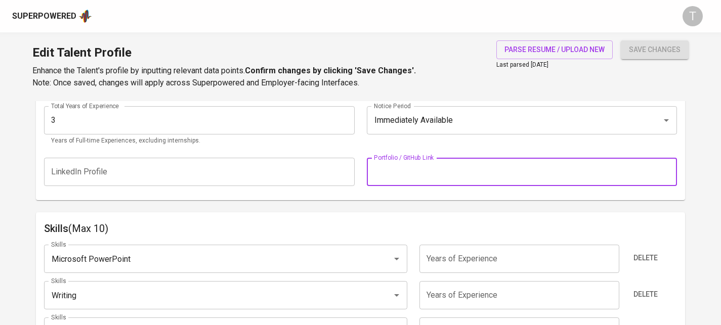
paste input "https://glints.sg.larksuite.com/drive/folder/C7vVffPGBlhi5ZdiqGplPPwWgqg?from=f…"
type input "https://glints.sg.larksuite.com/drive/folder/C7vVffPGBlhi5ZdiqGplPPwWgqg?from=f…"
click at [464, 143] on div "Notice Period Immediately Available Notice Period" at bounding box center [519, 126] width 316 height 40
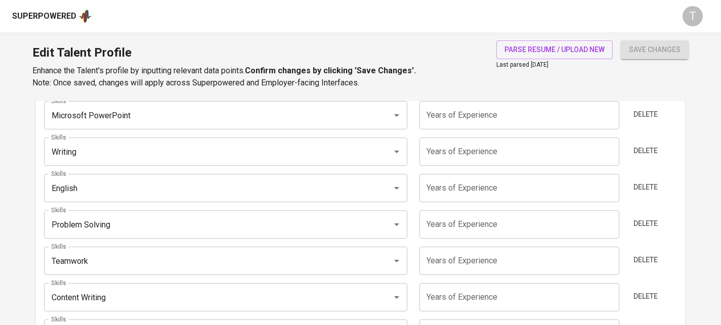
drag, startPoint x: 618, startPoint y: 56, endPoint x: 624, endPoint y: 55, distance: 6.3
click at [619, 56] on div "parse resume / upload new Last parsed Sep 03, 2025 save changes" at bounding box center [586, 64] width 204 height 49
drag, startPoint x: 626, startPoint y: 54, endPoint x: 609, endPoint y: 72, distance: 24.7
click at [626, 54] on button "save changes" at bounding box center [654, 49] width 68 height 19
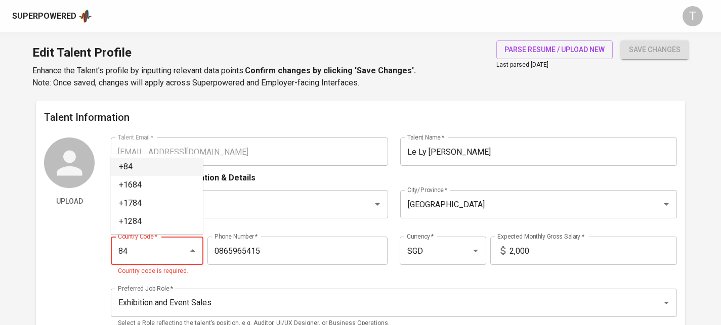
click at [169, 170] on li "+84" at bounding box center [157, 167] width 92 height 18
type input "+84"
type input "865-965-415"
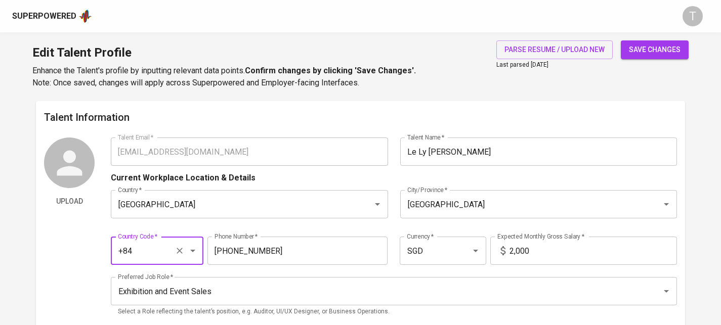
type input "+84"
click at [651, 53] on span "save changes" at bounding box center [655, 49] width 52 height 13
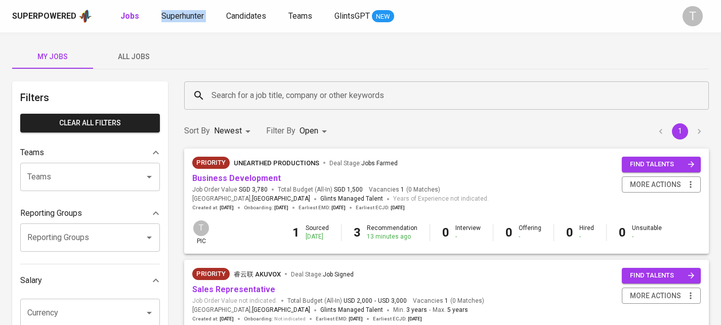
click at [136, 58] on span "All Jobs" at bounding box center [133, 57] width 69 height 13
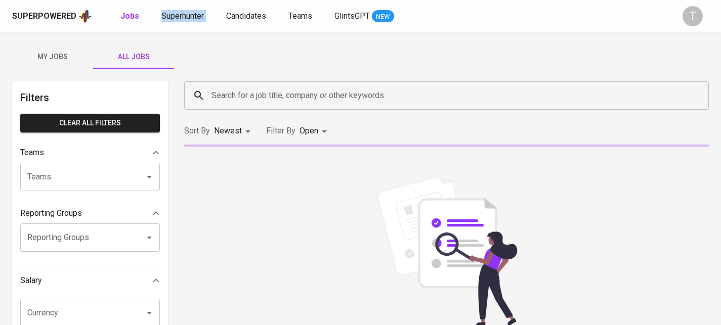
click at [120, 176] on input "Teams" at bounding box center [76, 176] width 102 height 19
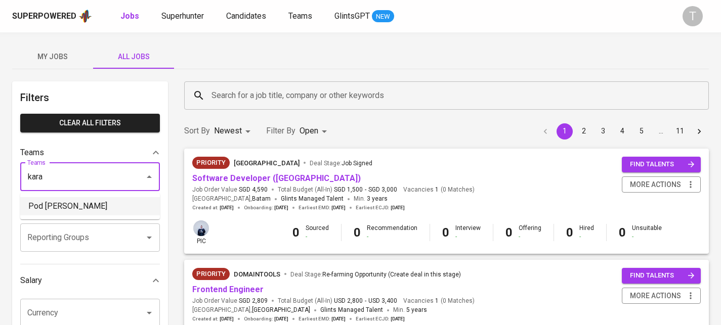
click at [124, 201] on li "Pod Kara" at bounding box center [90, 206] width 140 height 18
type input "kara"
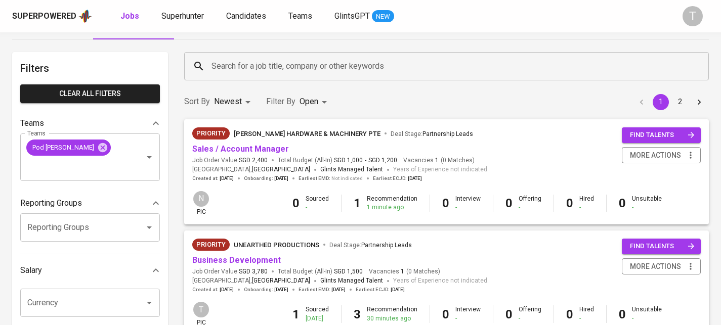
scroll to position [35, 0]
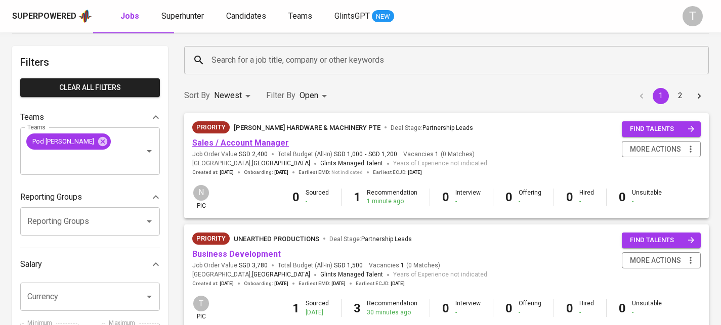
click at [269, 140] on link "Sales / Account Manager" at bounding box center [240, 143] width 97 height 10
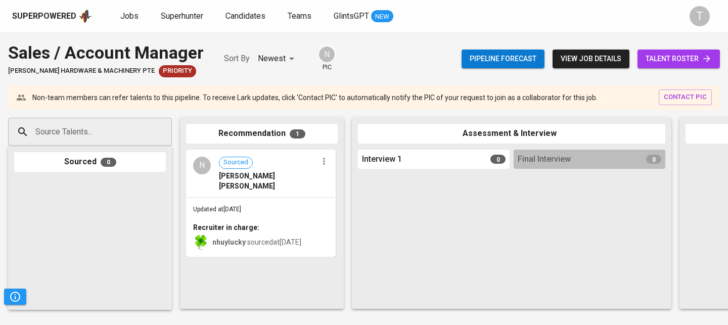
click at [134, 132] on input "Source Talents..." at bounding box center [86, 131] width 106 height 19
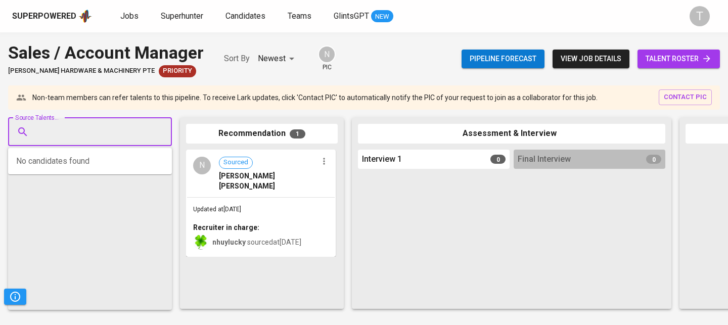
paste input "janephamtn@gmail.com"
type input "janephamtn@gmail.com"
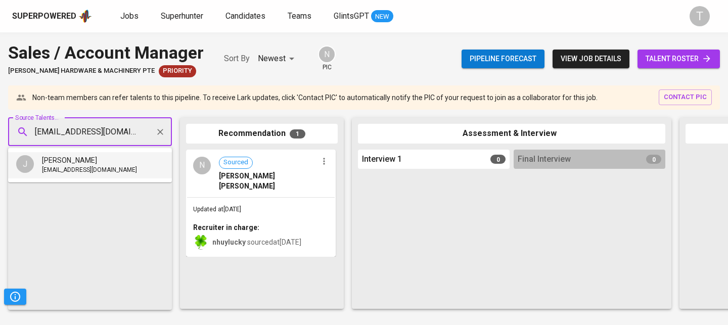
click at [117, 164] on li "J Jane Pham janephamtn@gmail.com" at bounding box center [90, 165] width 164 height 26
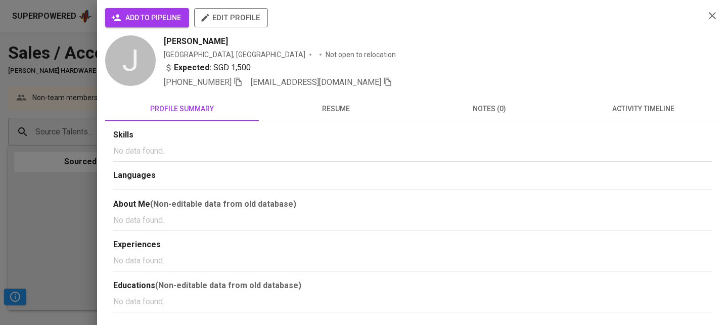
click at [176, 19] on span "add to pipeline" at bounding box center [147, 18] width 68 height 13
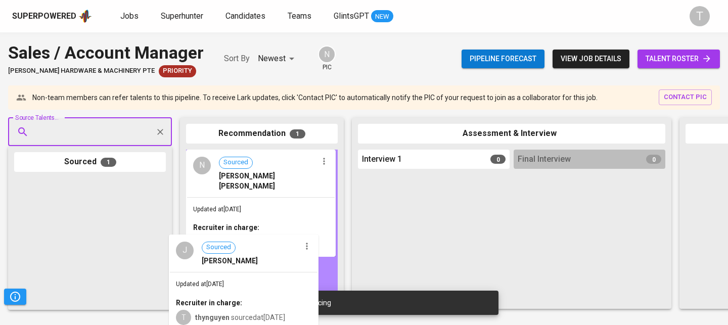
drag, startPoint x: 69, startPoint y: 212, endPoint x: 234, endPoint y: 273, distance: 175.8
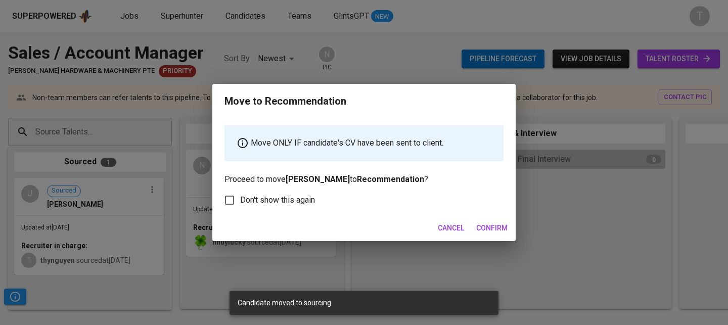
click at [485, 229] on span "Confirm" at bounding box center [491, 228] width 31 height 13
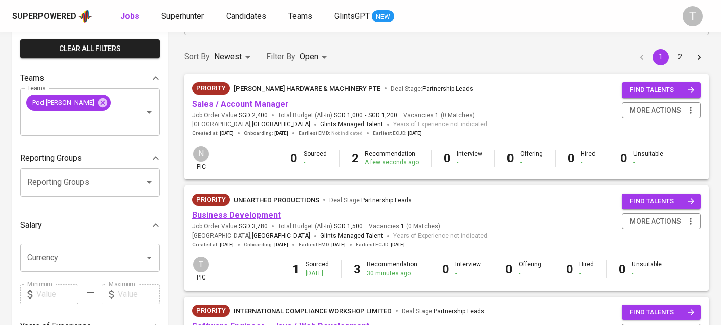
scroll to position [82, 0]
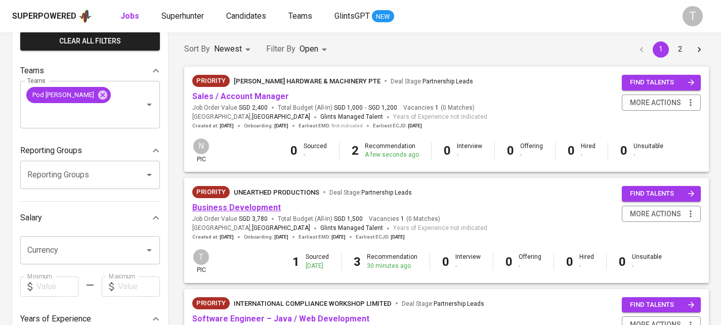
click at [242, 206] on link "Business Development" at bounding box center [236, 208] width 88 height 10
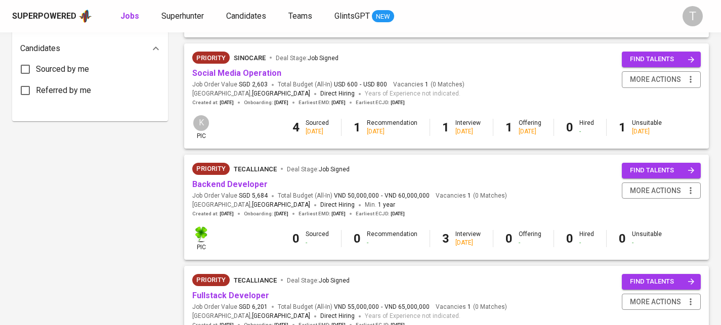
scroll to position [521, 0]
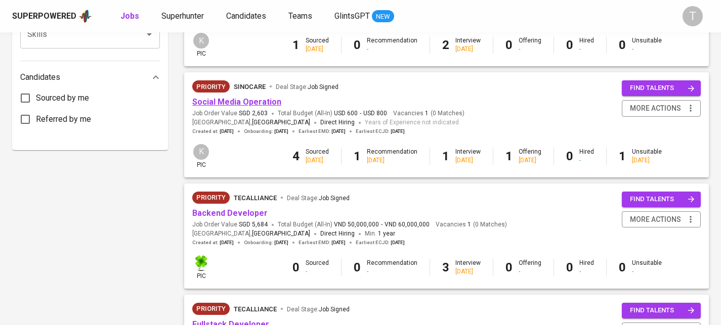
click at [244, 106] on link "Social Media Operation" at bounding box center [236, 102] width 89 height 10
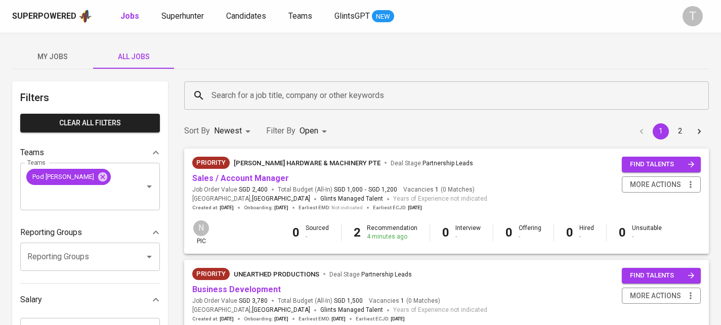
click at [45, 48] on button "My Jobs" at bounding box center [52, 56] width 81 height 24
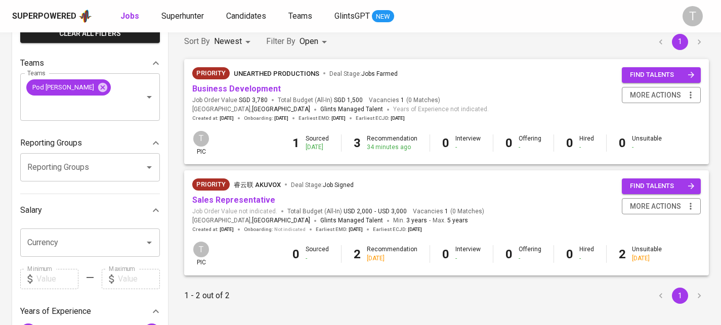
scroll to position [90, 0]
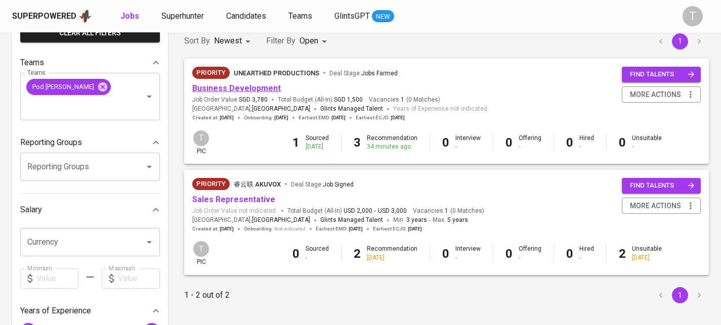
click at [221, 85] on link "Business Development" at bounding box center [236, 88] width 88 height 10
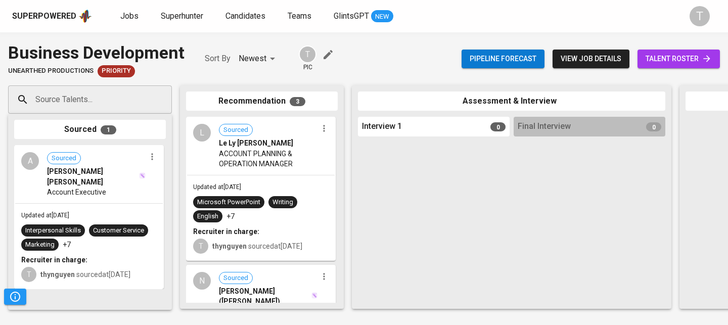
scroll to position [266, 0]
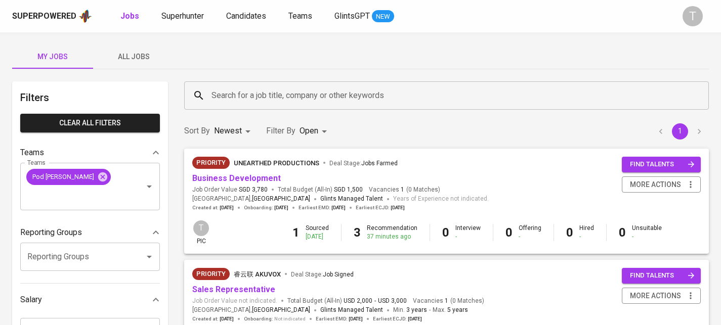
click at [122, 65] on button "All Jobs" at bounding box center [133, 56] width 81 height 24
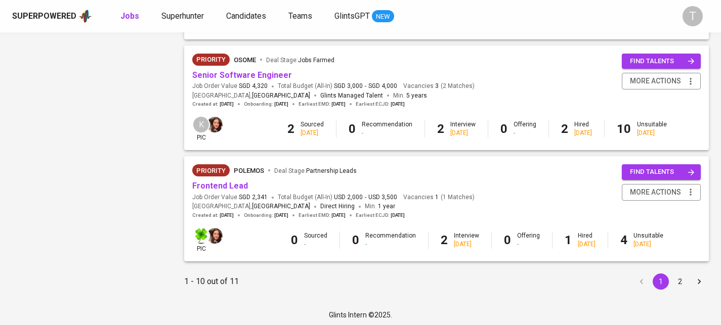
scroll to position [1000, 0]
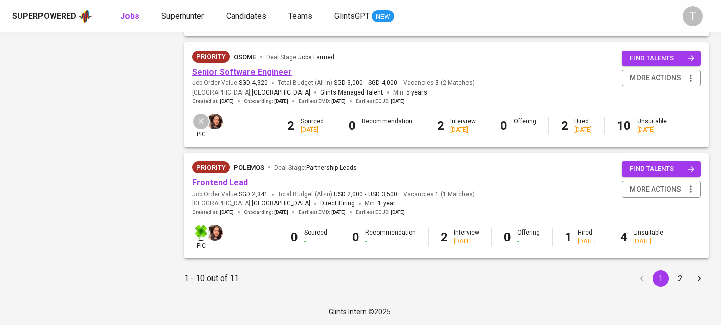
click at [199, 69] on link "Senior Software Engineer" at bounding box center [242, 72] width 100 height 10
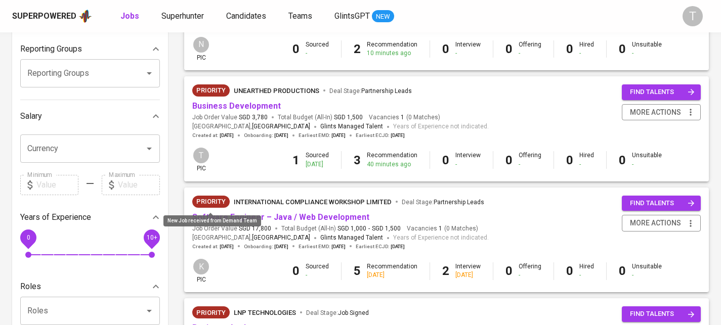
scroll to position [182, 0]
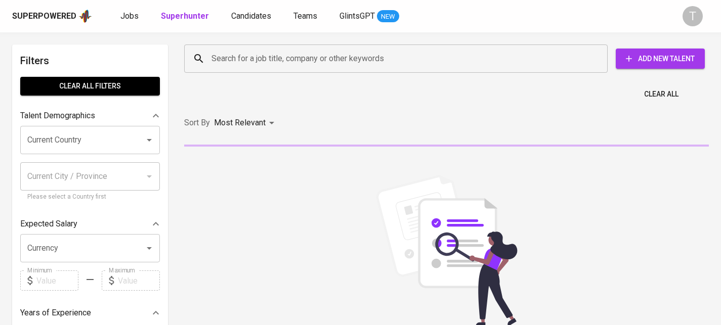
click at [276, 60] on input "Search for a job title, company or other keywords" at bounding box center [398, 58] width 379 height 19
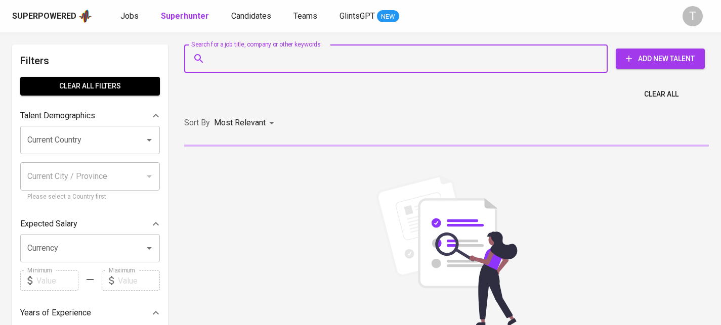
paste input "[EMAIL_ADDRESS][DOMAIN_NAME]"
type input "[EMAIL_ADDRESS][DOMAIN_NAME]"
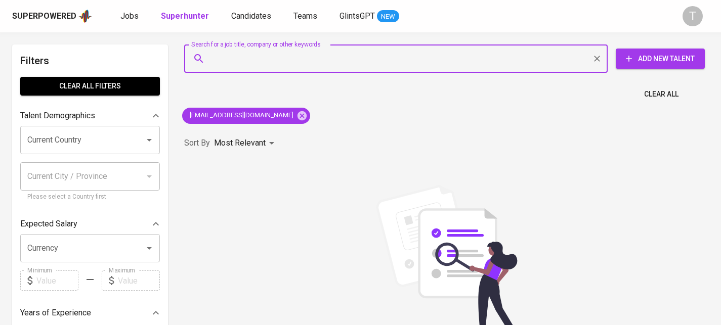
click at [685, 69] on div "Search for a job title, company or other keywords Search for a job title, compa…" at bounding box center [444, 58] width 520 height 28
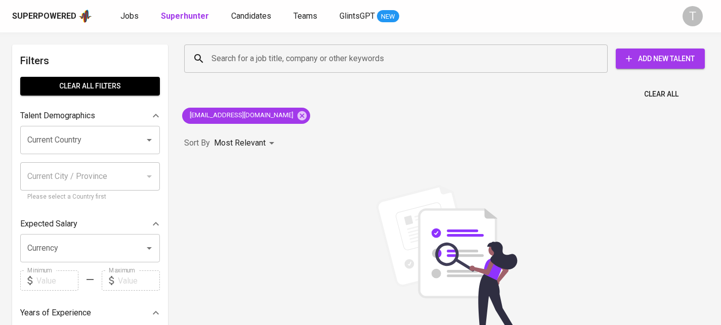
click at [680, 58] on span "Add New Talent" at bounding box center [659, 59] width 73 height 13
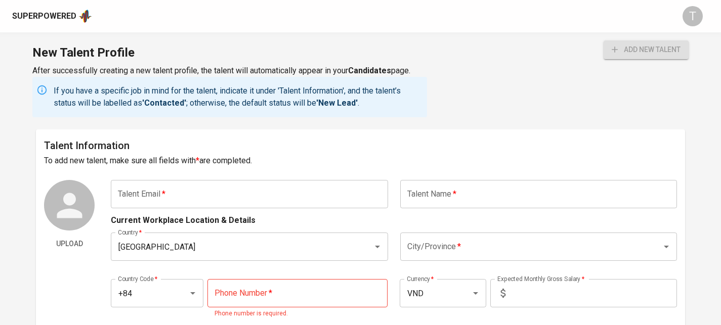
click at [258, 200] on input "text" at bounding box center [249, 194] width 277 height 28
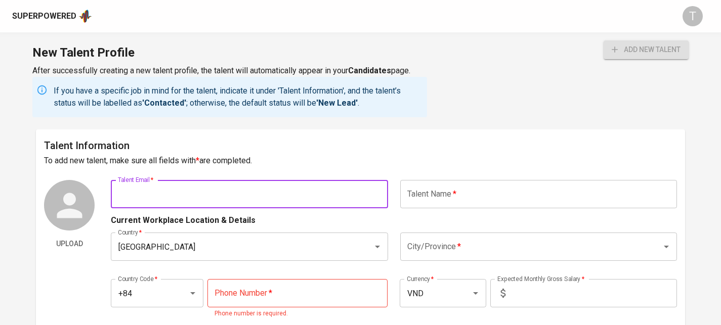
paste input "[EMAIL_ADDRESS][DOMAIN_NAME]"
type input "[EMAIL_ADDRESS][DOMAIN_NAME]"
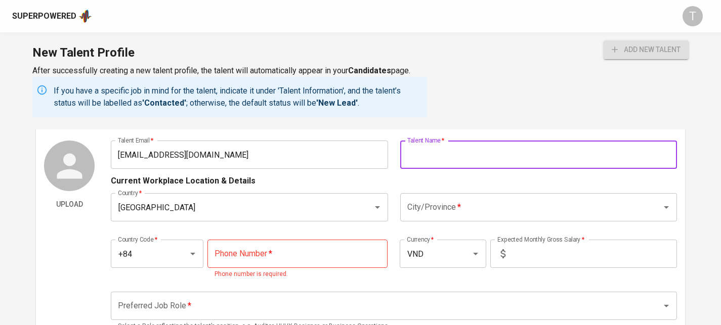
scroll to position [47, 0]
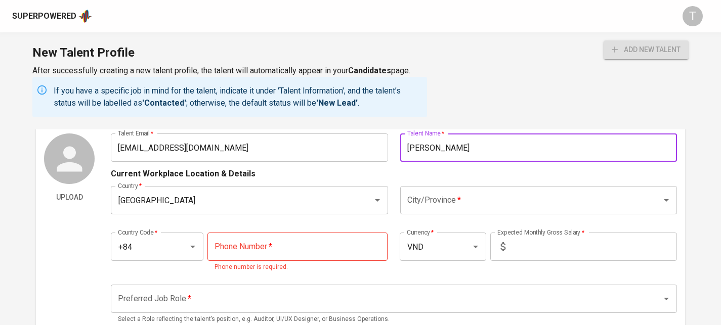
type input "[PERSON_NAME]"
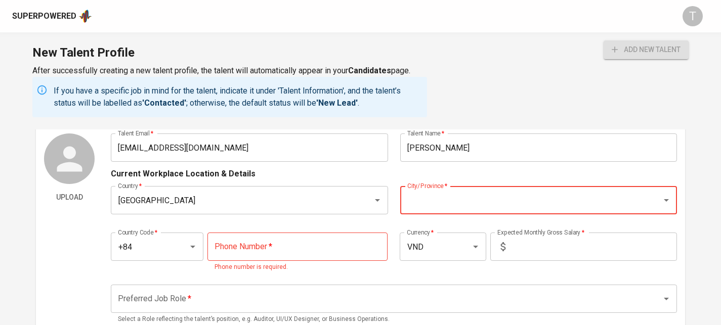
click at [305, 263] on p "Phone number is required." at bounding box center [297, 267] width 166 height 10
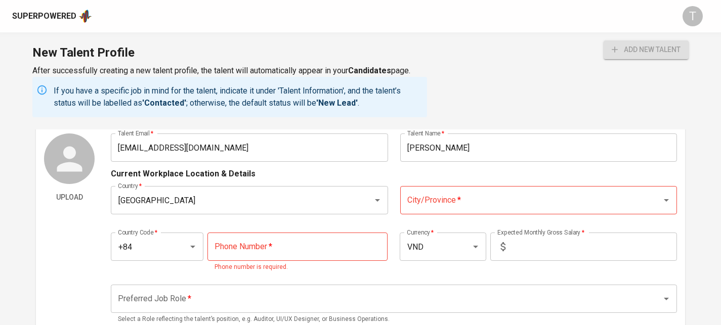
click at [305, 247] on input "tel" at bounding box center [297, 247] width 181 height 28
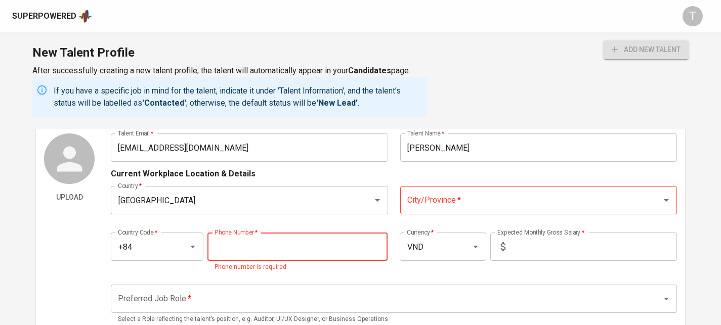
paste input "[PHONE_NUMBER]"
type input "[PHONE_NUMBER]"
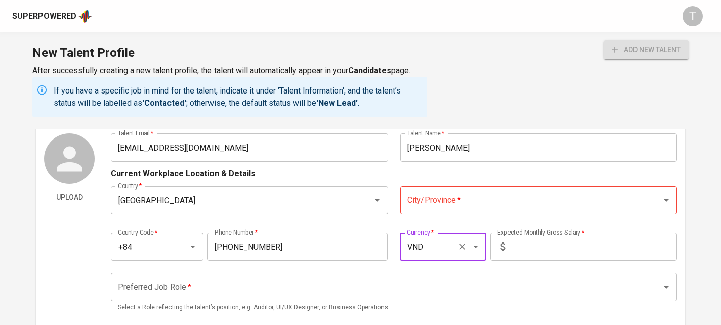
click at [500, 200] on input "City/Province   *" at bounding box center [524, 200] width 239 height 19
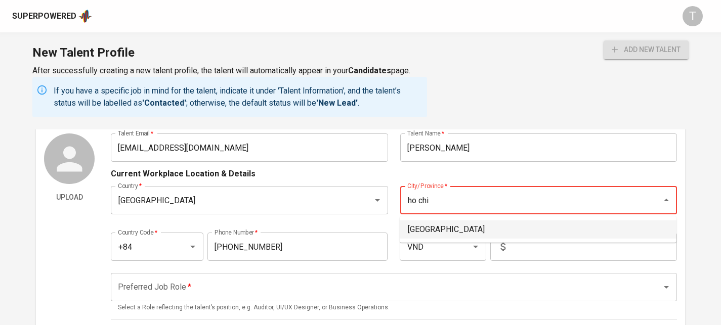
click at [498, 236] on li "[GEOGRAPHIC_DATA]" at bounding box center [537, 229] width 277 height 18
click at [400, 249] on div "VND Currency *" at bounding box center [442, 247] width 86 height 28
type input "[GEOGRAPHIC_DATA]"
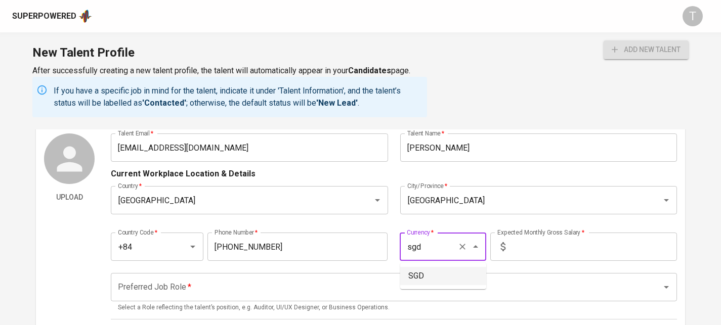
click at [416, 273] on li "SGD" at bounding box center [443, 276] width 86 height 18
type input "SGD"
click at [547, 248] on input "text" at bounding box center [592, 247] width 167 height 28
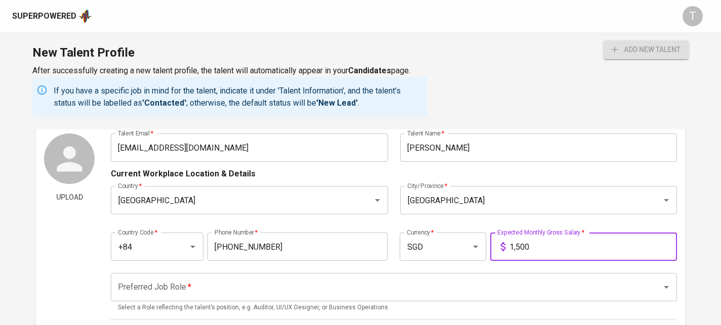
type input "1,500"
click at [537, 289] on input "Preferred Job Role   *" at bounding box center [379, 287] width 528 height 19
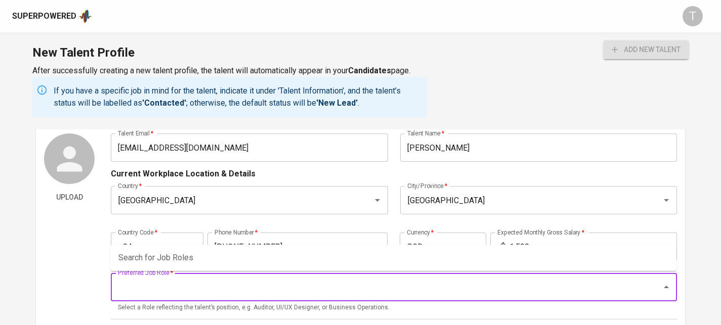
type input "j"
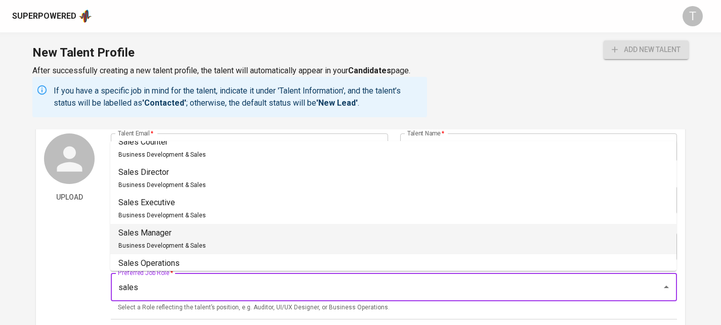
scroll to position [687, 0]
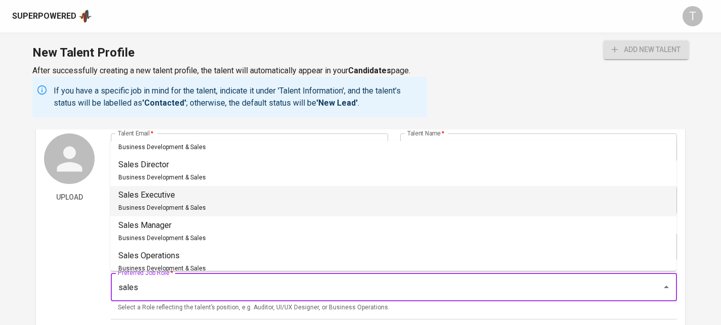
click at [433, 191] on li "Sales Executive Business Development & Sales" at bounding box center [393, 201] width 566 height 30
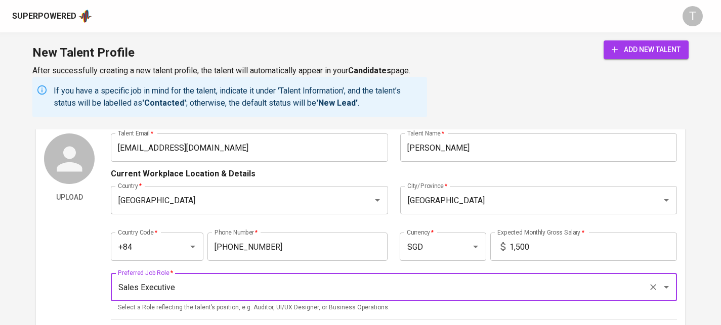
type input "Sales Executive"
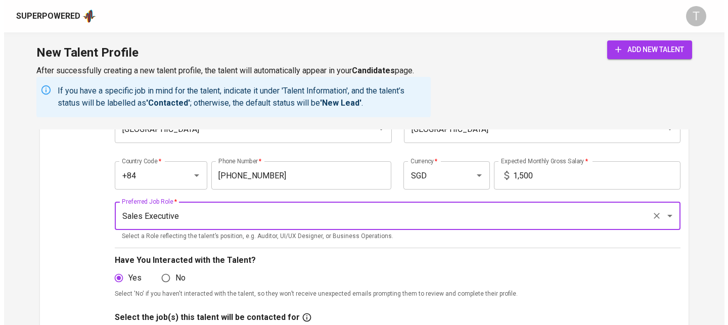
scroll to position [120, 0]
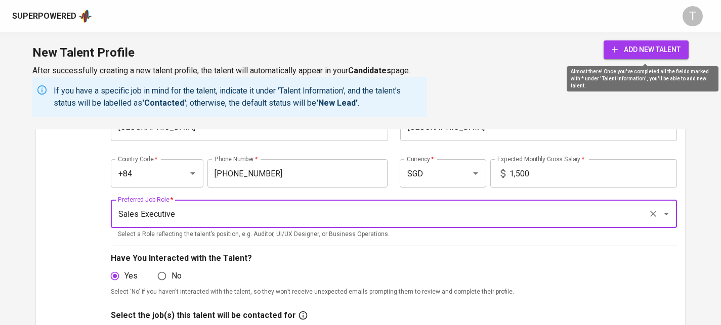
click at [681, 41] on button "add new talent" at bounding box center [645, 49] width 85 height 19
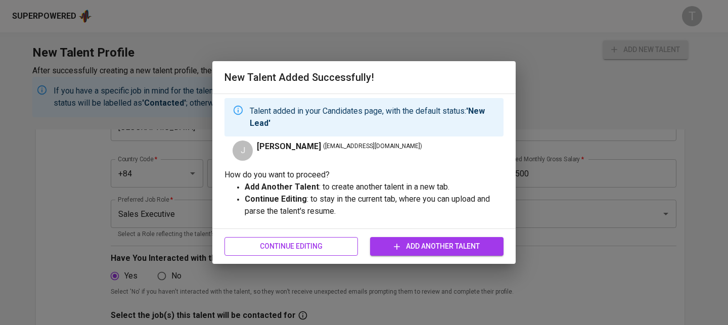
click at [317, 245] on span "Continue Editing" at bounding box center [291, 246] width 117 height 13
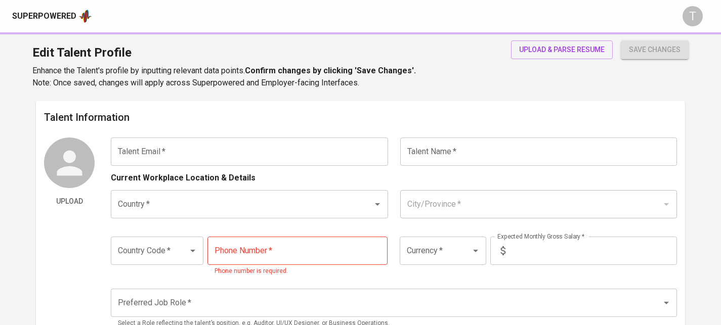
type input "[EMAIL_ADDRESS][DOMAIN_NAME]"
type input "[PERSON_NAME]"
type input "[GEOGRAPHIC_DATA]"
type input "+84"
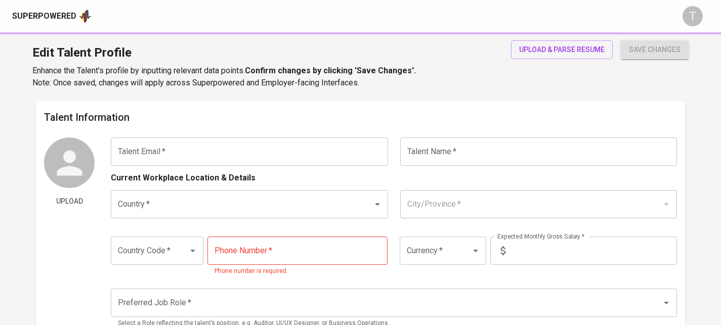
type input "[PHONE_NUMBER]"
type input "SGD"
type input "1,500"
type input "Sales Executive"
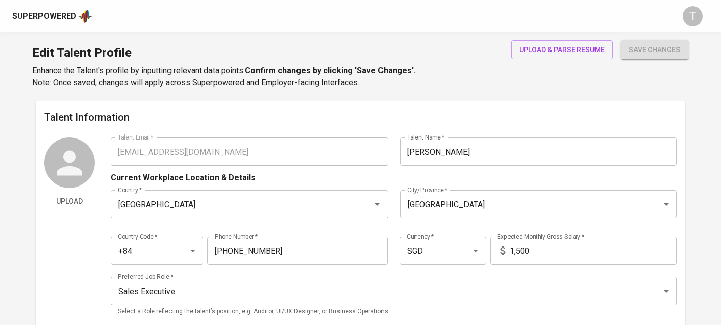
click at [582, 29] on div "Superpowered T" at bounding box center [360, 16] width 721 height 32
click at [583, 48] on span "upload & parse resume" at bounding box center [561, 49] width 85 height 13
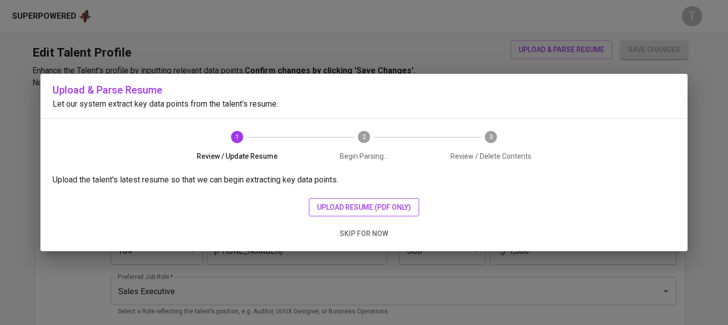
click at [346, 211] on span "upload resume (pdf only)" at bounding box center [364, 207] width 94 height 13
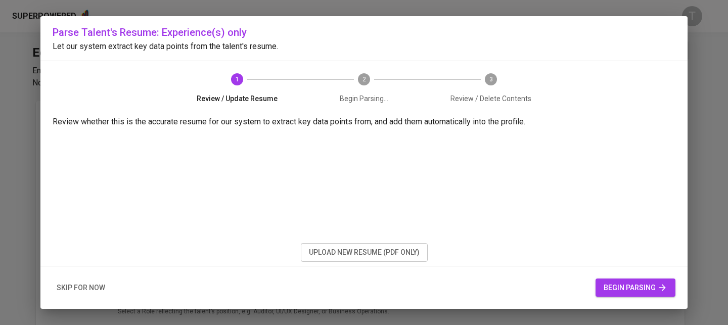
click at [621, 293] on span "begin parsing" at bounding box center [636, 288] width 64 height 13
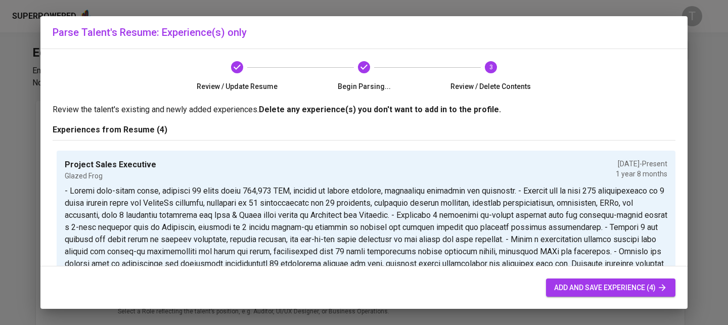
click at [574, 293] on span "add and save experience (4)" at bounding box center [610, 288] width 113 height 13
radio input "true"
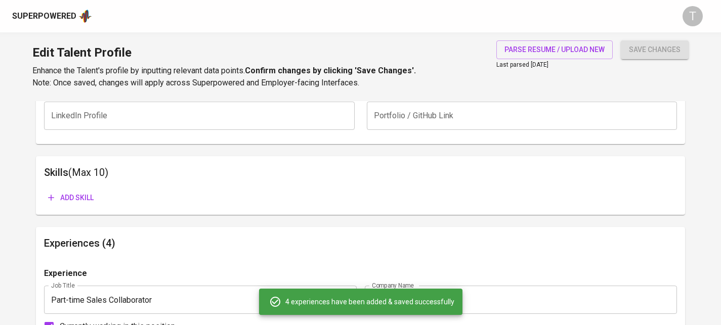
scroll to position [477, 0]
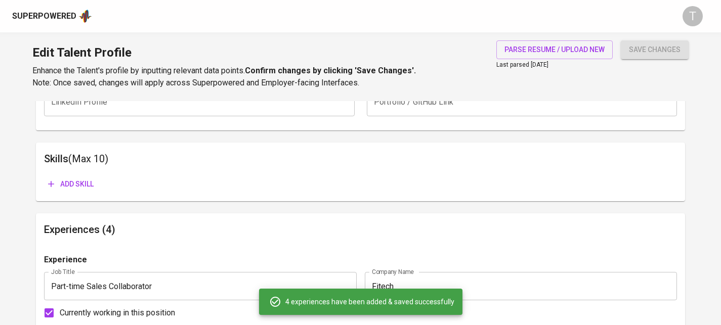
click at [640, 49] on span "save changes" at bounding box center [655, 49] width 52 height 13
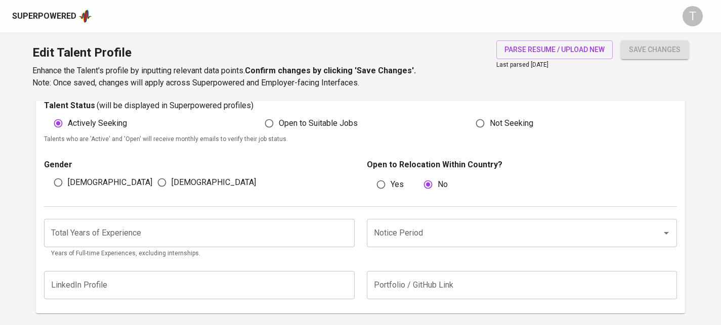
scroll to position [301, 0]
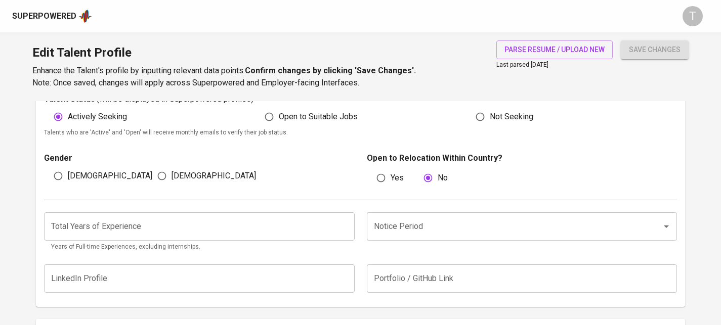
click at [146, 177] on div "[DEMOGRAPHIC_DATA]" at bounding box center [95, 175] width 103 height 19
click at [170, 175] on input "[DEMOGRAPHIC_DATA]" at bounding box center [161, 175] width 19 height 19
radio input "true"
click at [632, 56] on button "save changes" at bounding box center [654, 49] width 68 height 19
